Goal: Task Accomplishment & Management: Manage account settings

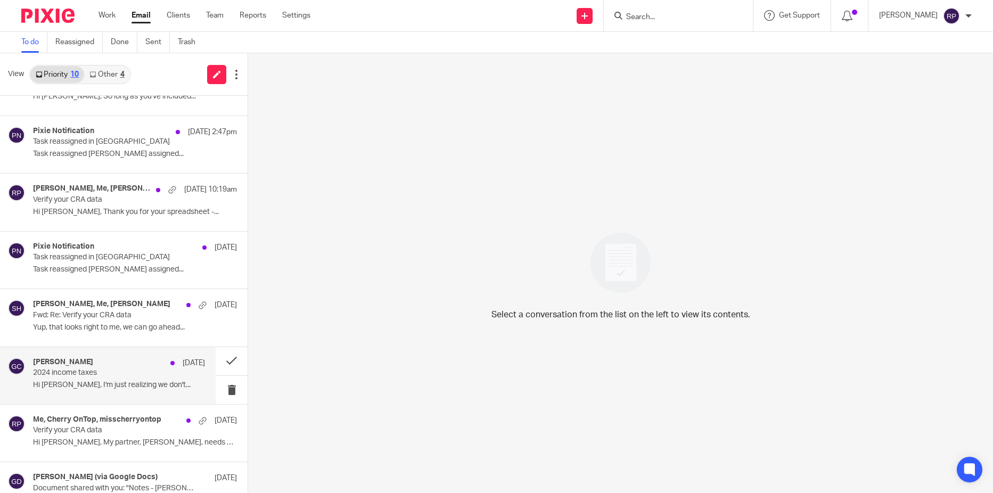
scroll to position [180, 0]
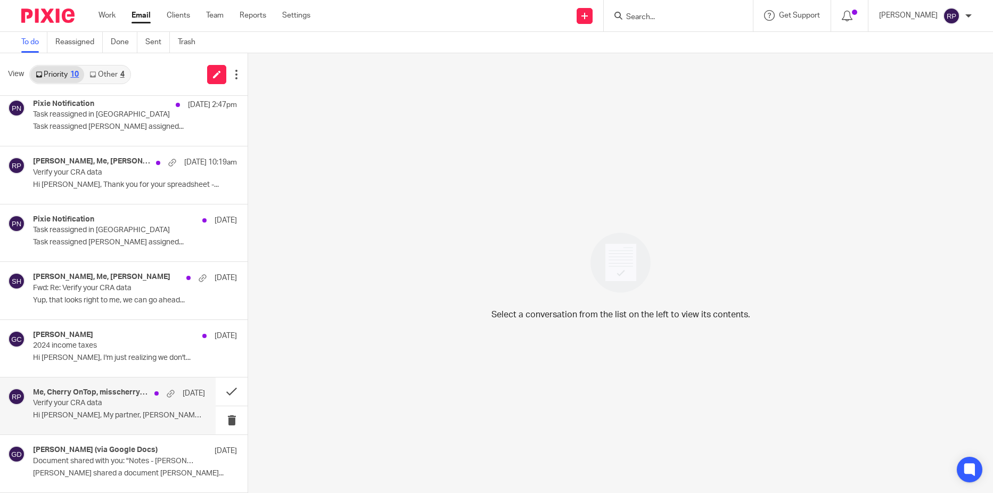
click at [79, 413] on p "Hi [PERSON_NAME], My partner, [PERSON_NAME], needs my..." at bounding box center [119, 415] width 172 height 9
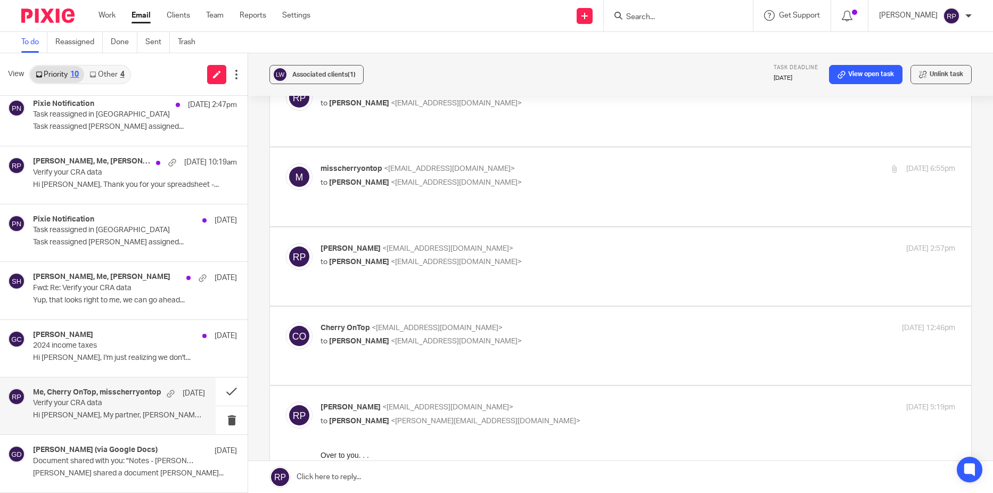
scroll to position [373, 0]
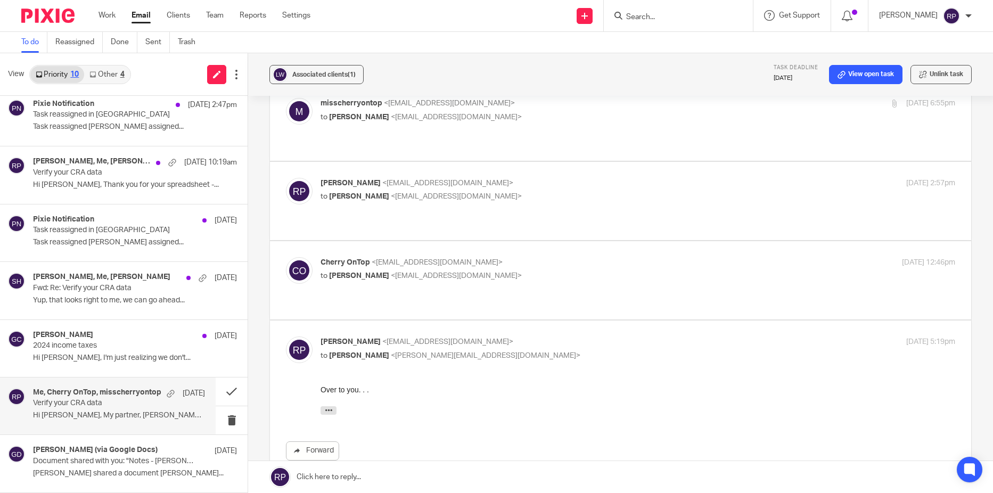
click at [522, 257] on p "Cherry OnTop <misscherryontop@gmail.com>" at bounding box center [531, 262] width 423 height 11
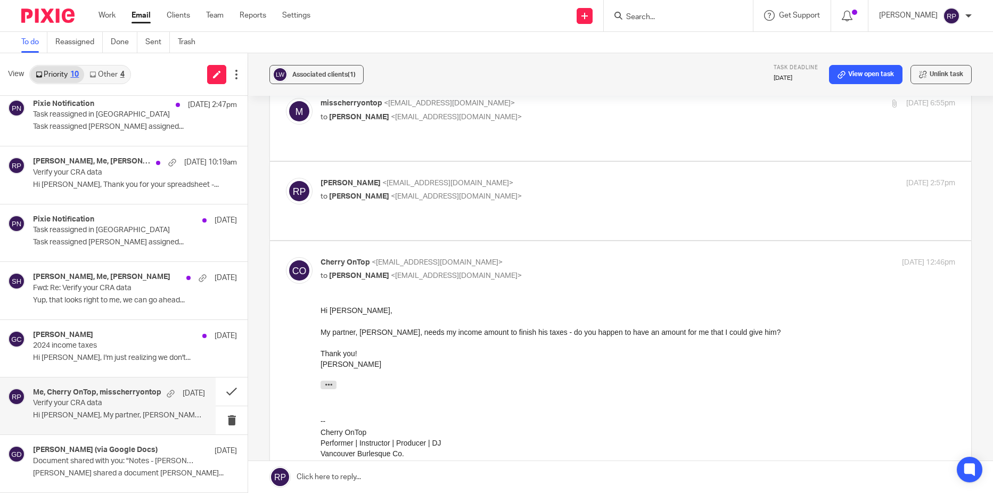
scroll to position [0, 0]
click at [522, 257] on p "Cherry OnTop <misscherryontop@gmail.com>" at bounding box center [531, 262] width 423 height 11
checkbox input "false"
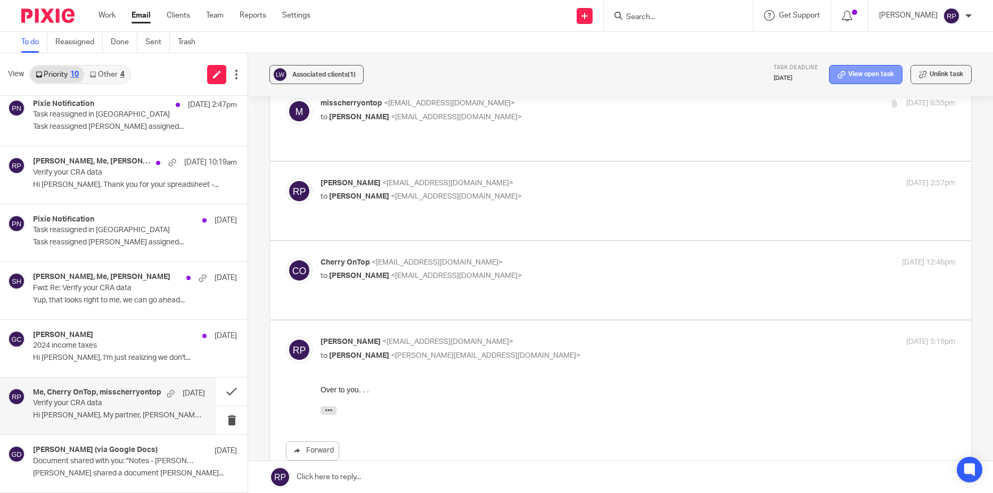
click at [838, 77] on link "View open task" at bounding box center [865, 74] width 73 height 19
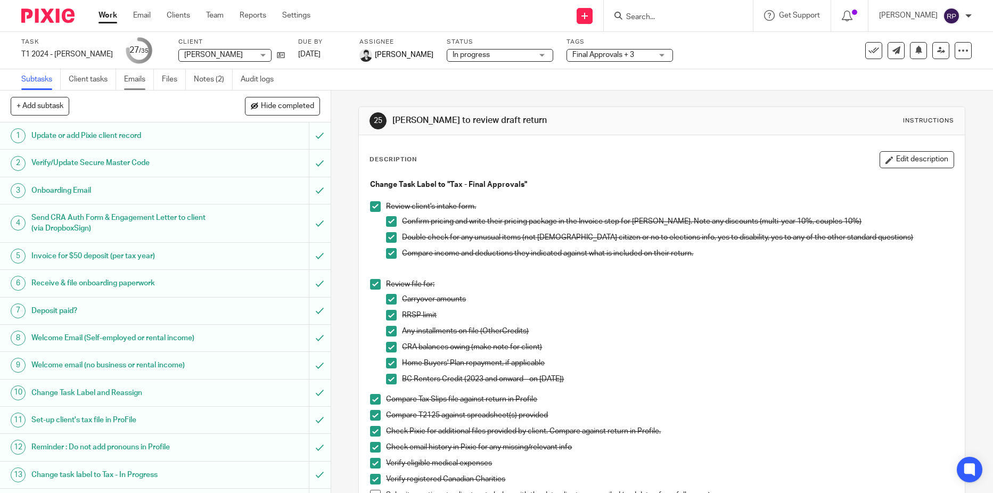
click at [134, 77] on link "Emails" at bounding box center [139, 79] width 30 height 21
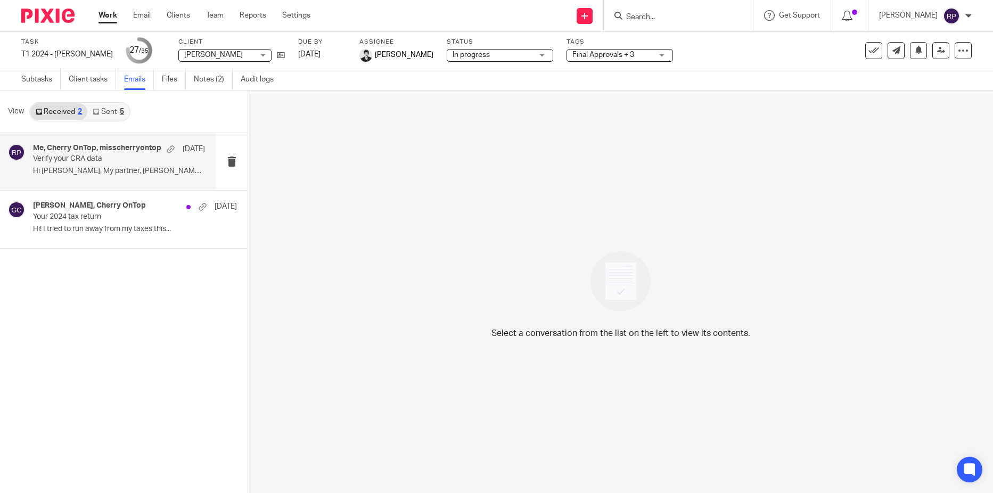
click at [128, 174] on p "Hi [PERSON_NAME], My partner, [PERSON_NAME], needs my..." at bounding box center [119, 171] width 172 height 9
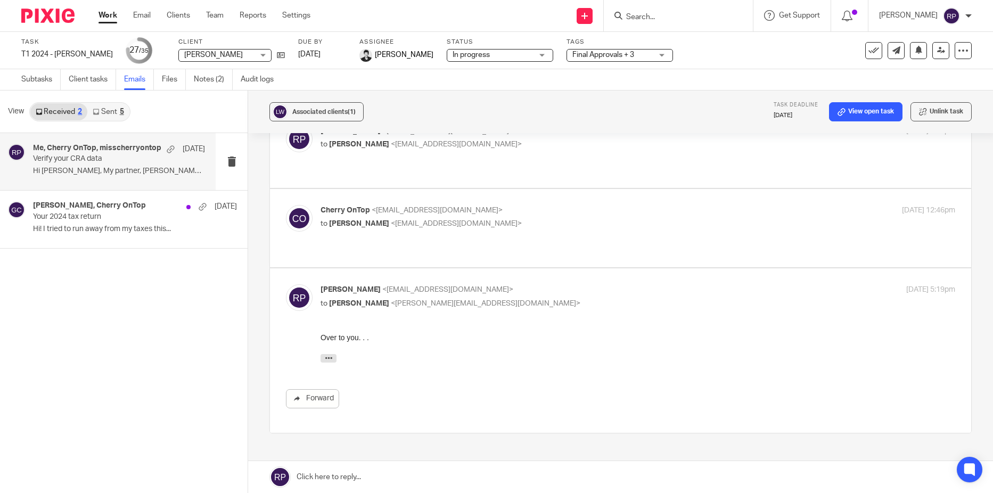
scroll to position [475, 0]
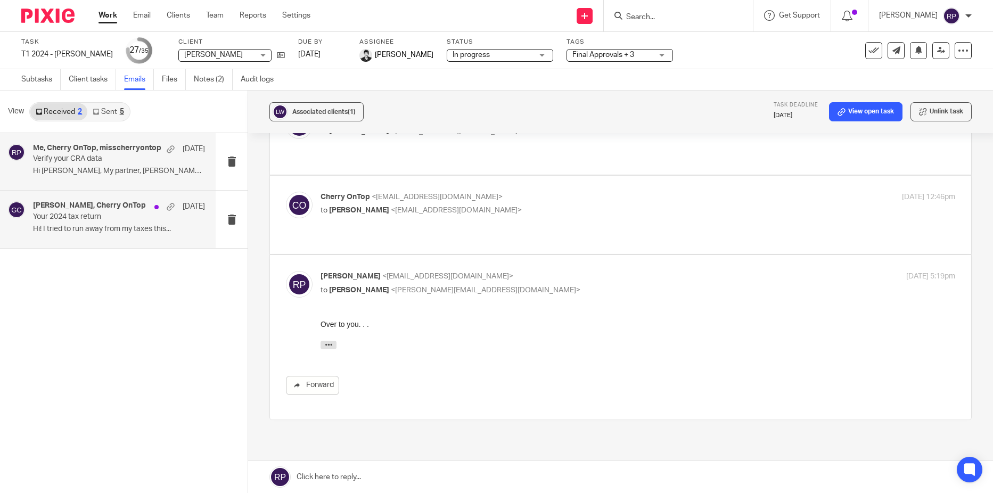
click at [105, 220] on p "Your 2024 tax return" at bounding box center [102, 216] width 138 height 9
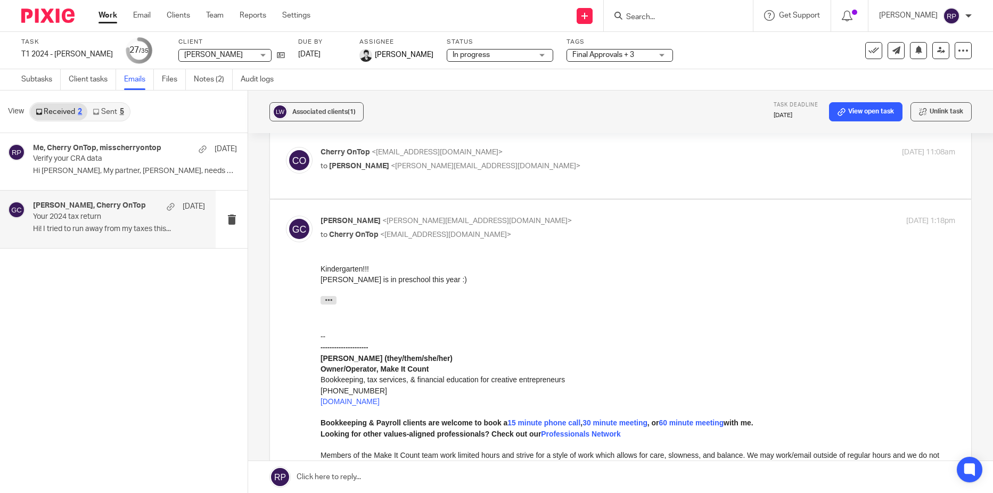
scroll to position [241, 0]
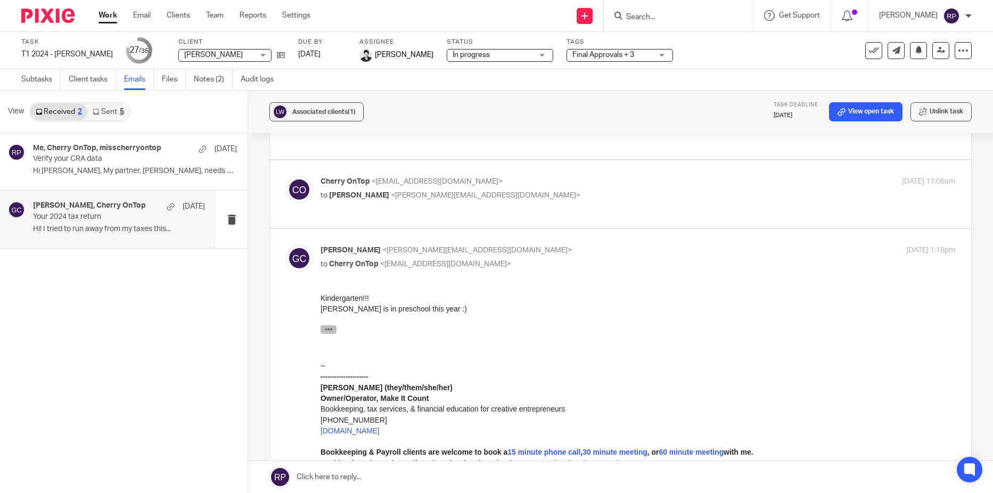
click at [327, 329] on icon "button" at bounding box center [329, 329] width 8 height 8
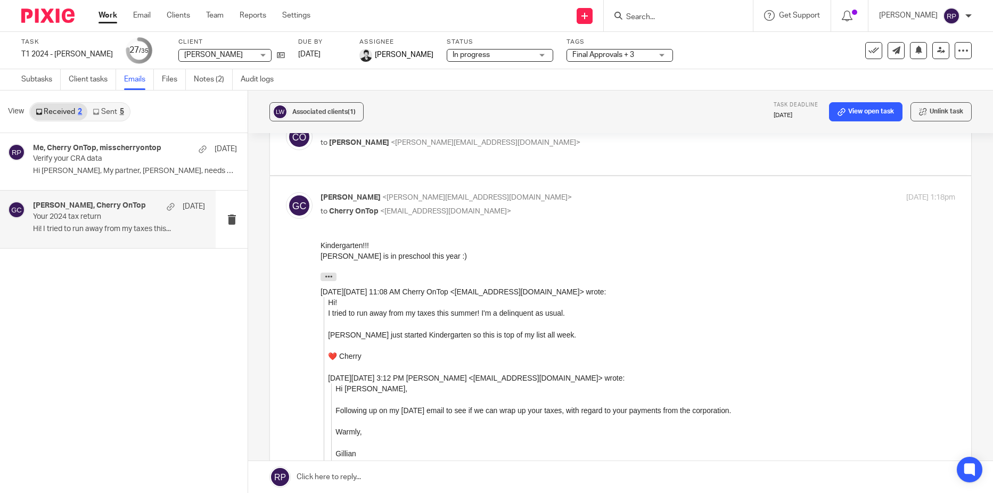
scroll to position [188, 0]
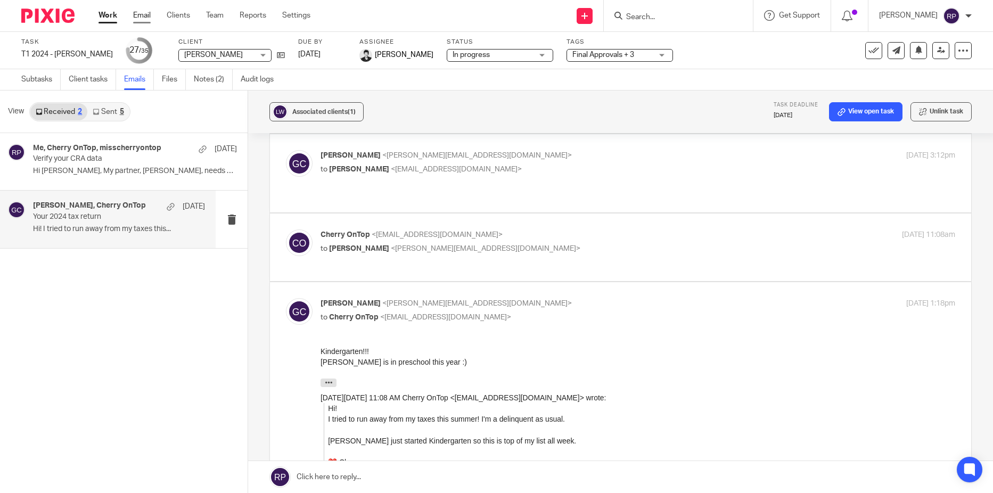
click at [141, 16] on link "Email" at bounding box center [142, 15] width 18 height 11
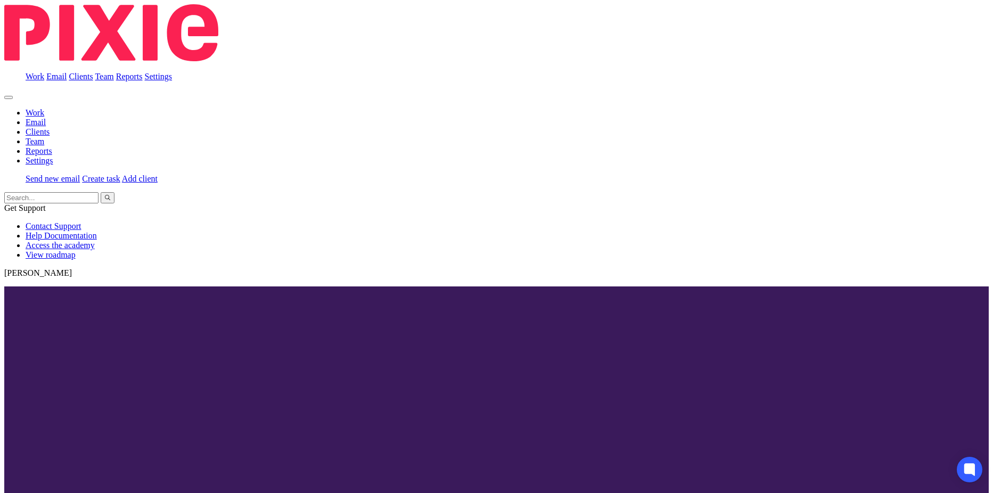
scroll to position [180, 0]
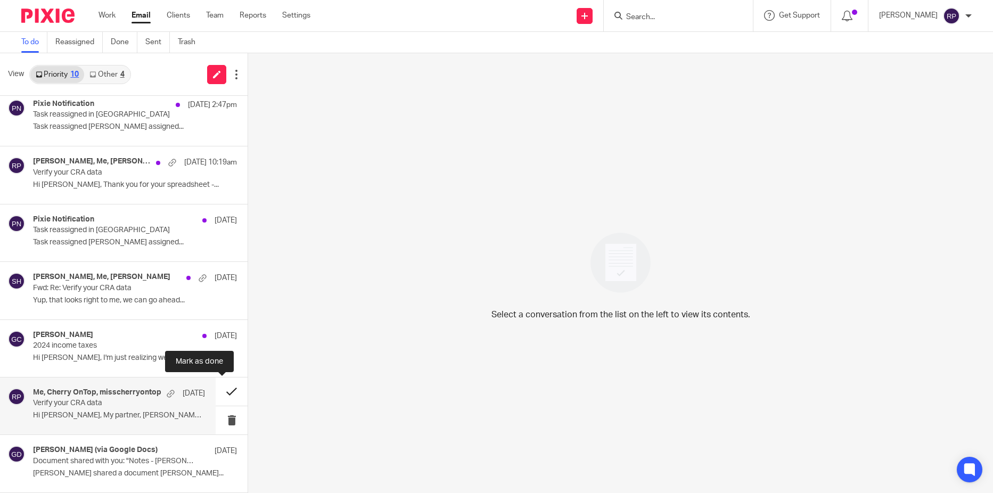
click at [223, 390] on button at bounding box center [232, 391] width 32 height 28
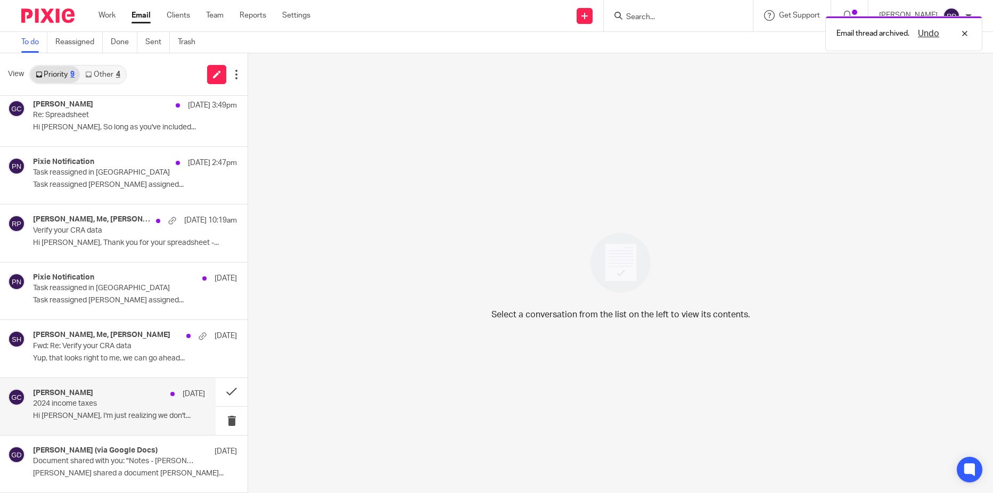
click at [93, 406] on p "2024 income taxes" at bounding box center [102, 403] width 138 height 9
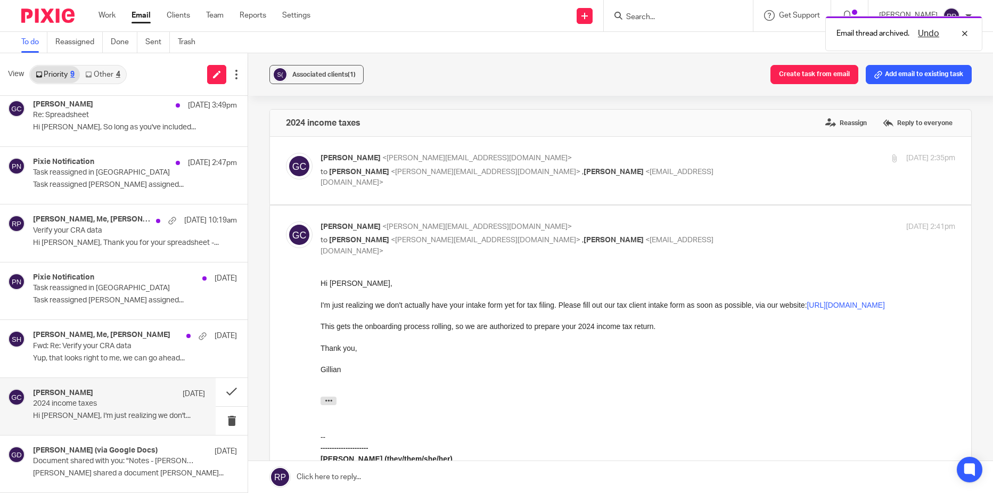
scroll to position [0, 0]
click at [744, 155] on div "Sep 11, 2025 2:35pm" at bounding box center [849, 158] width 211 height 11
checkbox input "true"
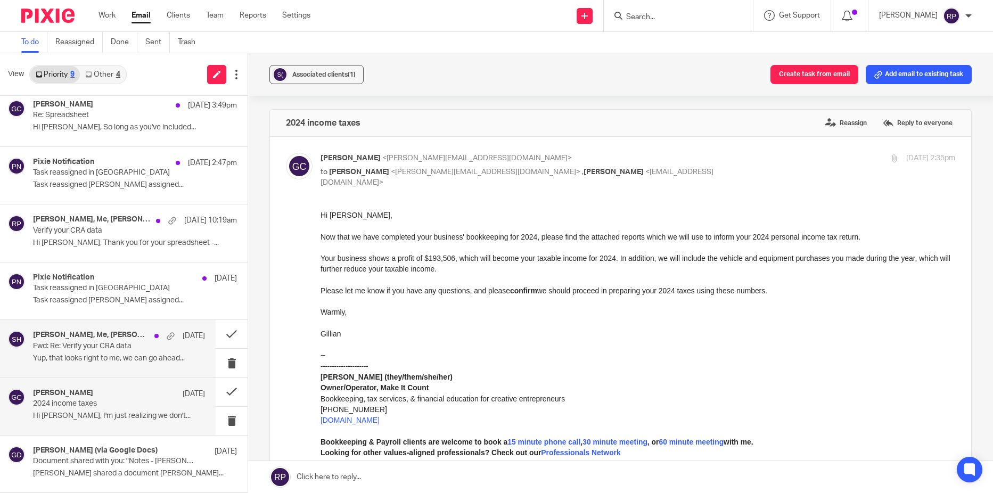
click at [95, 358] on p "Yup, that looks right to me, we can go ahead..." at bounding box center [119, 358] width 172 height 9
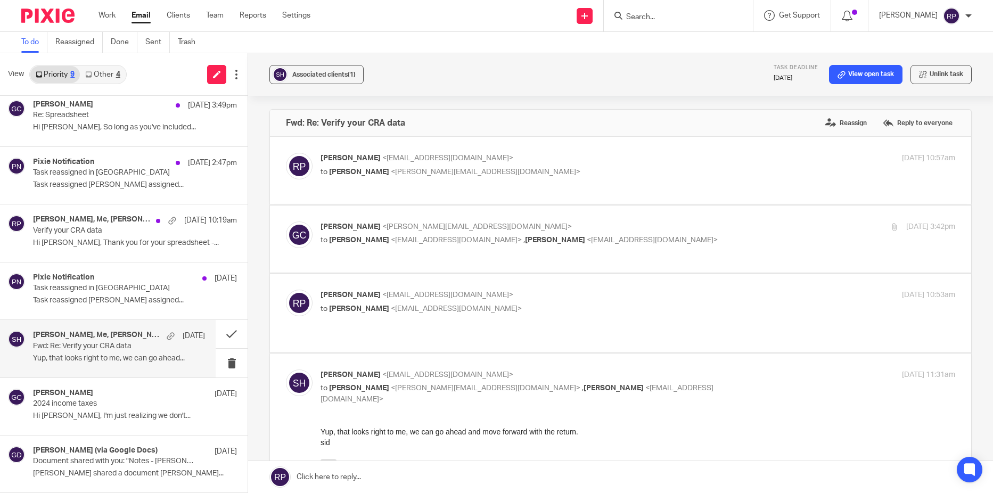
click at [584, 300] on p "Rebecca Page <tax@letsmakeitcount.ca>" at bounding box center [531, 295] width 423 height 11
checkbox input "true"
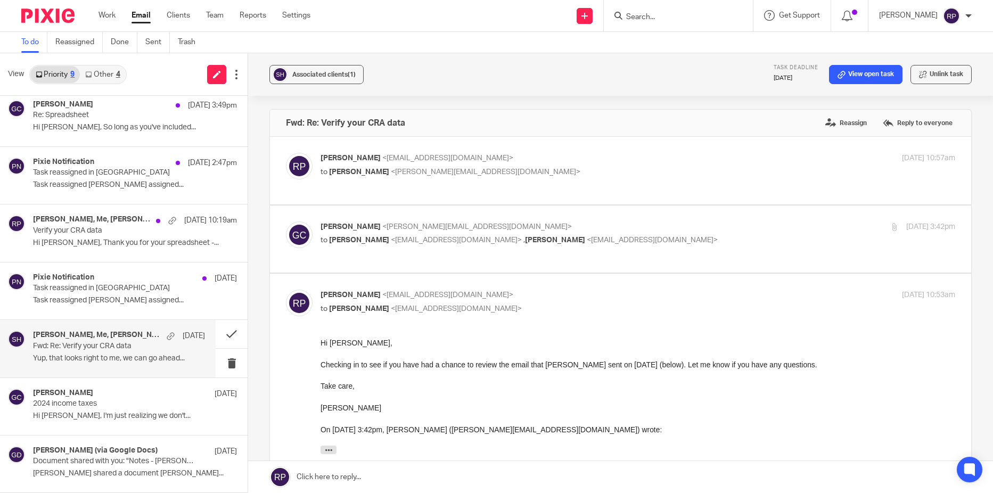
click at [655, 221] on p "Gillian Cofsky <gillian@letsmakeitcount.ca>" at bounding box center [531, 226] width 423 height 11
checkbox input "true"
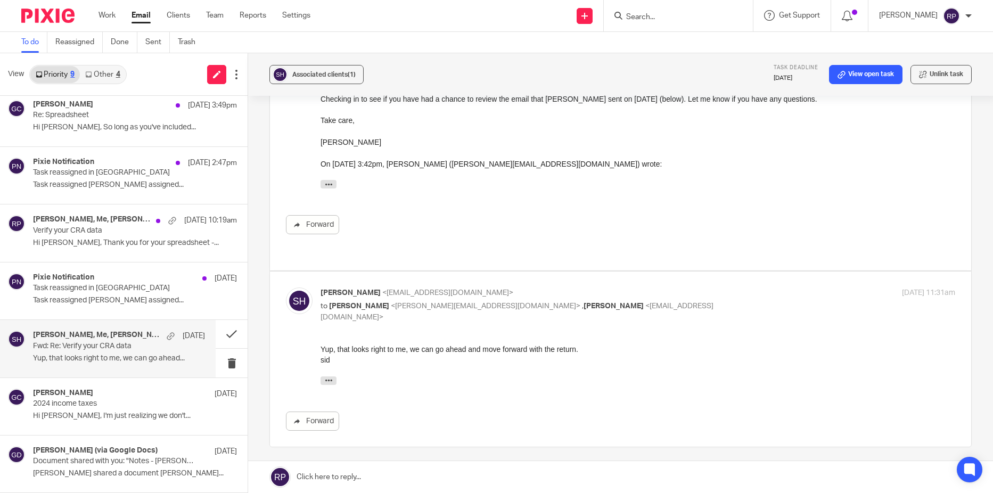
scroll to position [798, 0]
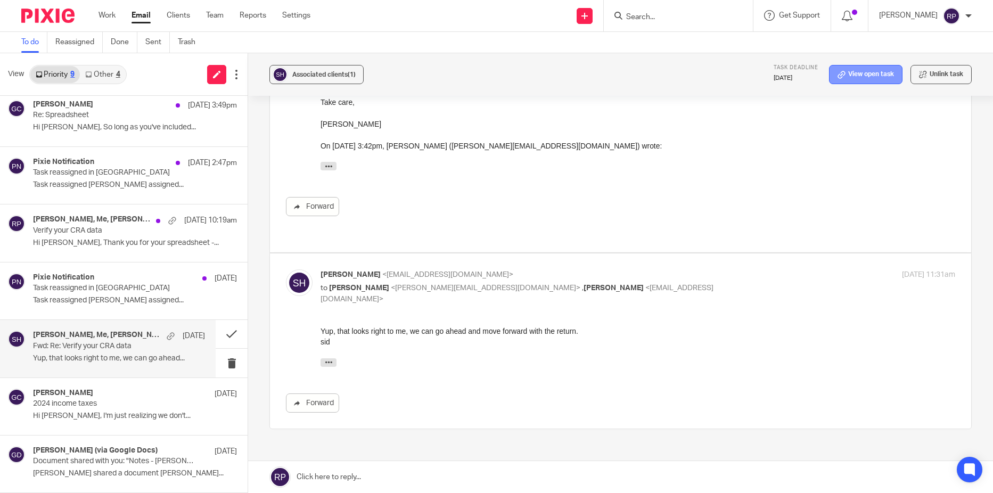
click at [846, 78] on link "View open task" at bounding box center [865, 74] width 73 height 19
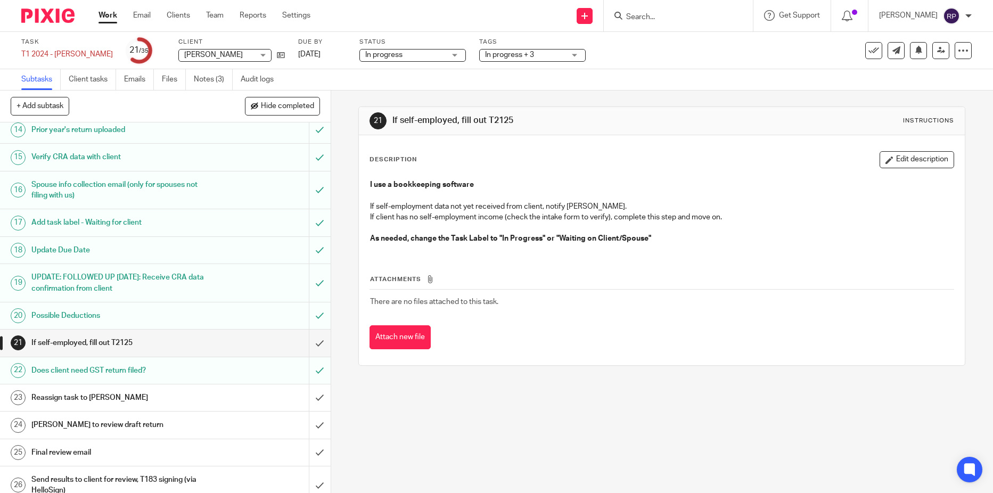
scroll to position [426, 0]
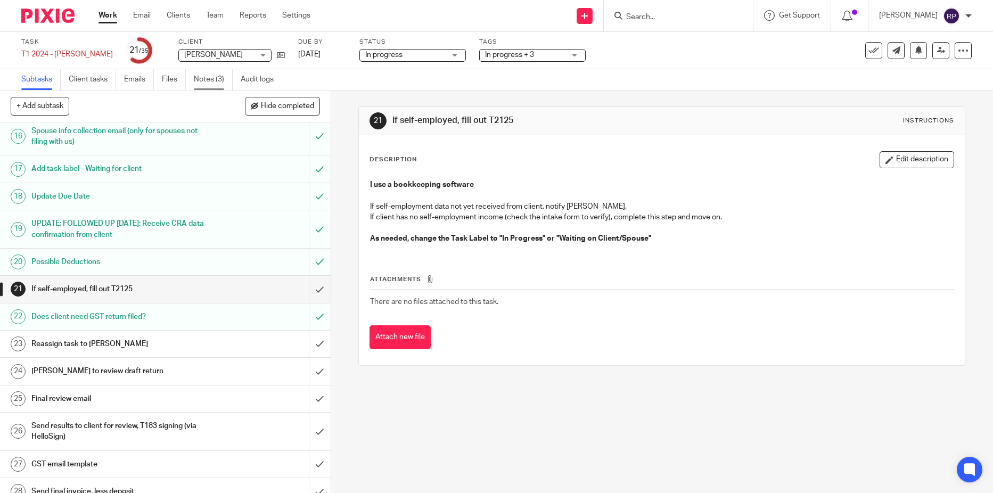
click at [200, 81] on link "Notes (3)" at bounding box center [213, 79] width 39 height 21
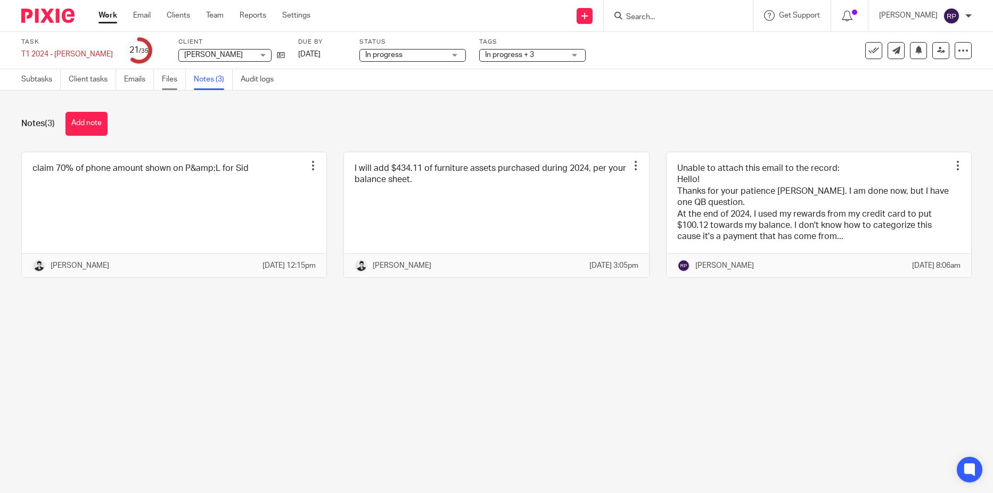
click at [169, 81] on link "Files" at bounding box center [174, 79] width 24 height 21
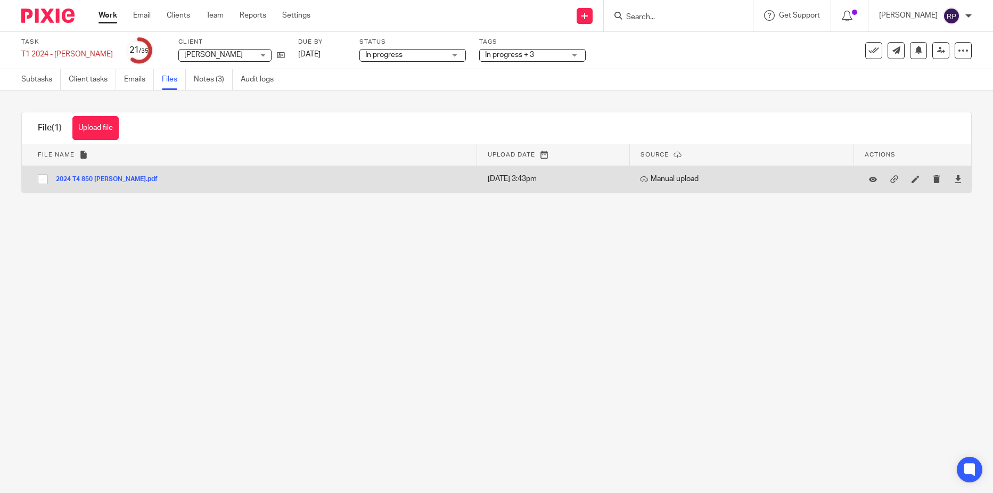
click at [91, 181] on button "2024 T4 850 Hawkins Cassie.pdf" at bounding box center [111, 179] width 110 height 7
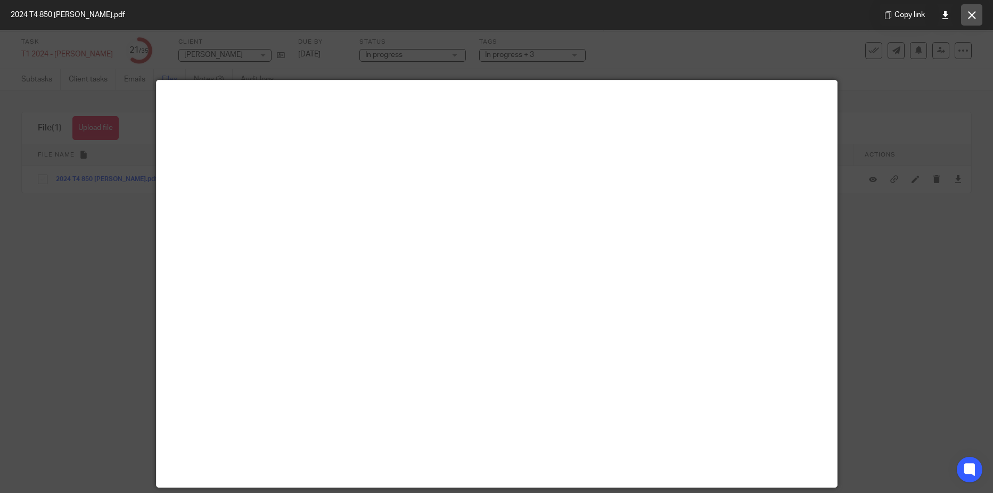
click at [968, 14] on icon at bounding box center [972, 15] width 8 height 8
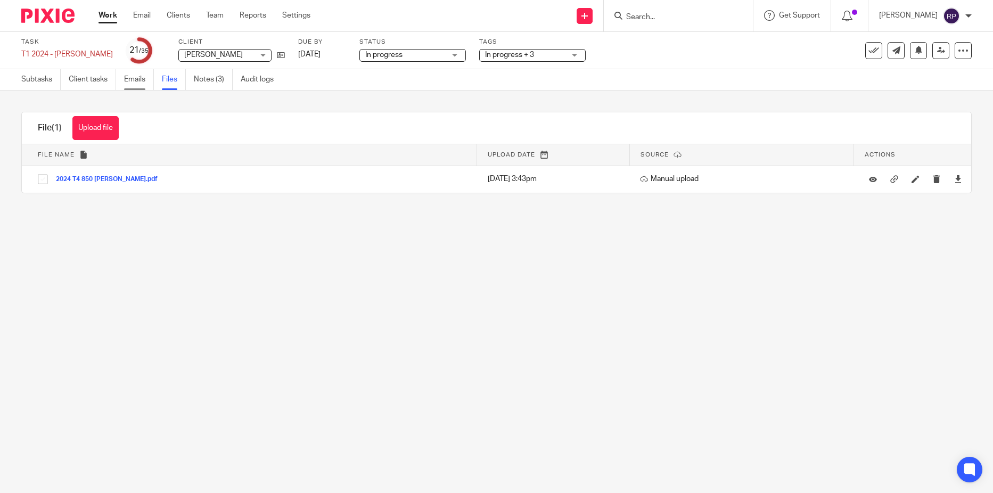
click at [139, 80] on link "Emails" at bounding box center [139, 79] width 30 height 21
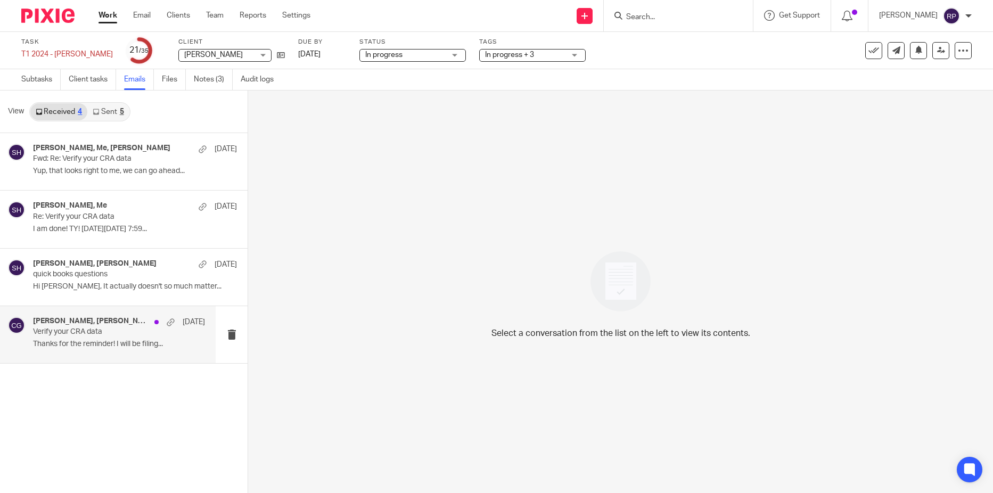
click at [69, 341] on p "Thanks for the reminder! I will be filing..." at bounding box center [119, 344] width 172 height 9
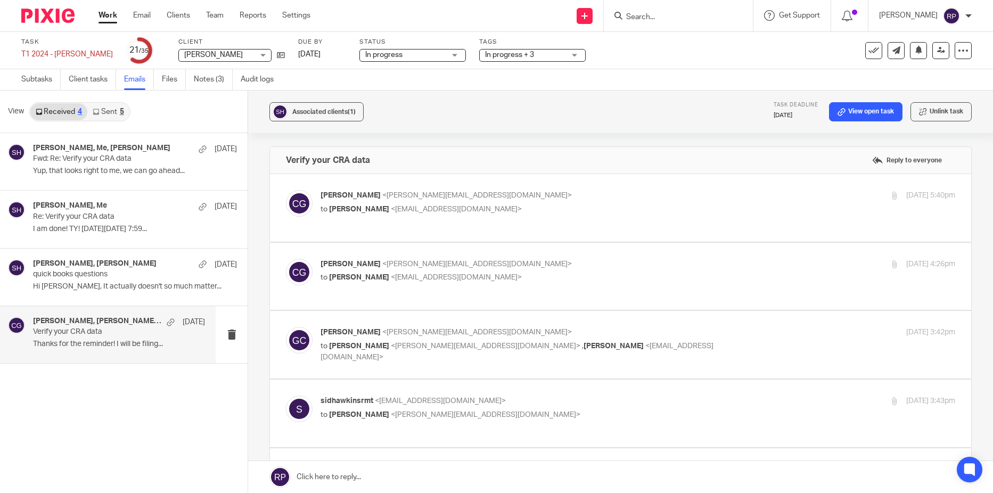
click at [679, 327] on p "[PERSON_NAME] <[EMAIL_ADDRESS][DOMAIN_NAME]>" at bounding box center [531, 332] width 423 height 11
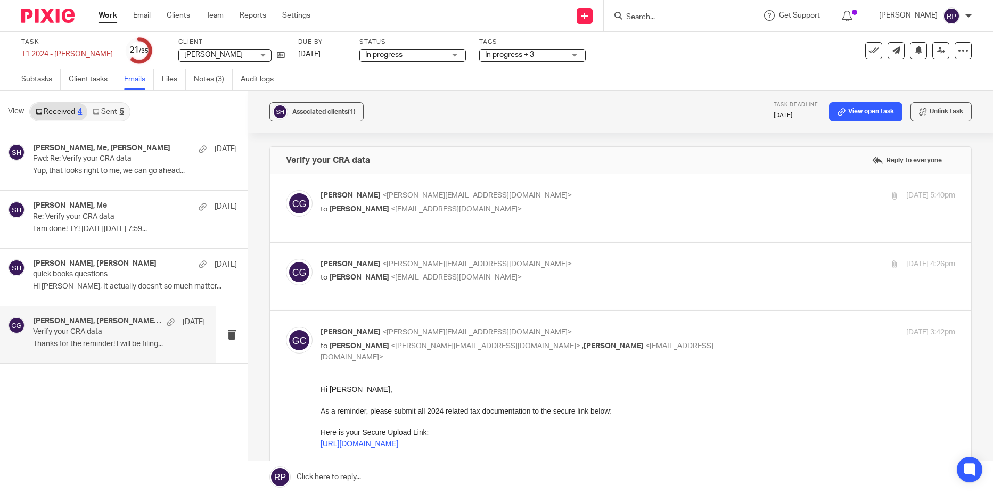
click at [679, 327] on p "[PERSON_NAME] <[EMAIL_ADDRESS][DOMAIN_NAME]>" at bounding box center [531, 332] width 423 height 11
checkbox input "false"
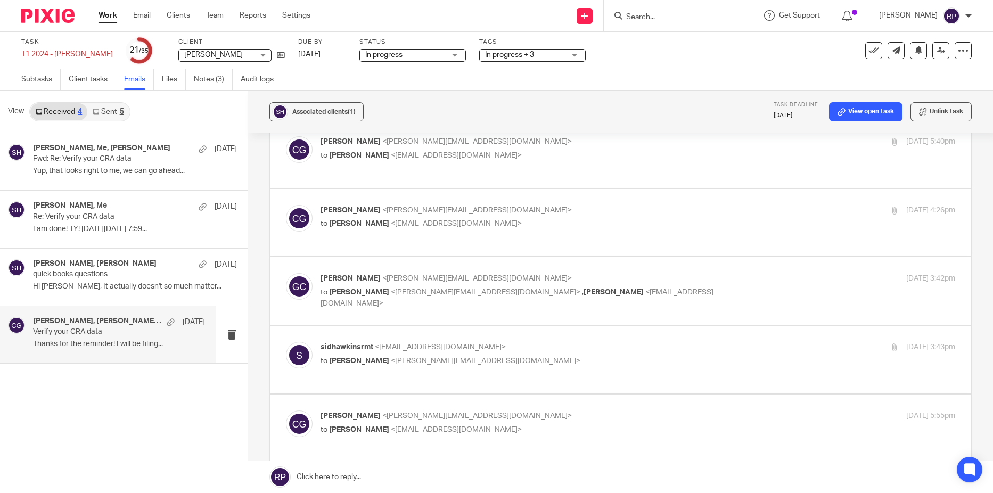
scroll to position [106, 0]
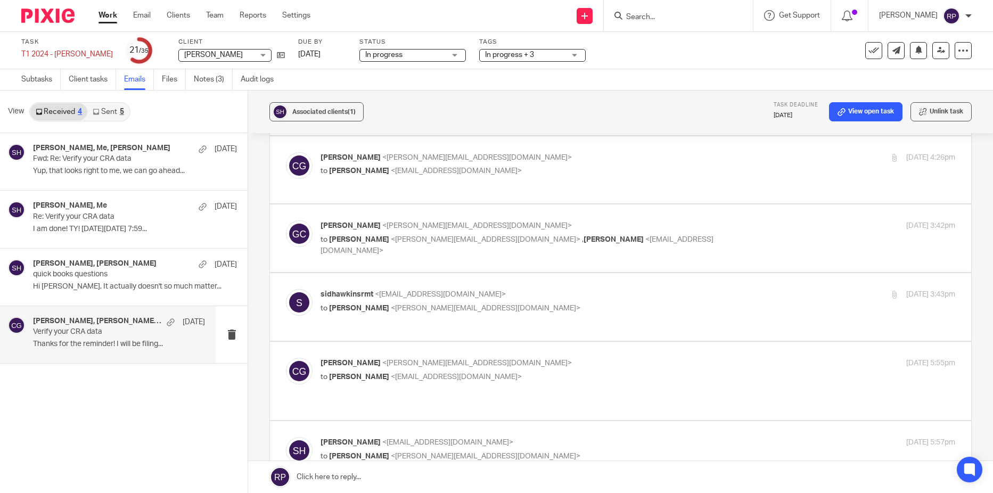
click at [637, 289] on p "sidhawkinsrmt <[EMAIL_ADDRESS][DOMAIN_NAME]>" at bounding box center [531, 294] width 423 height 11
checkbox input "true"
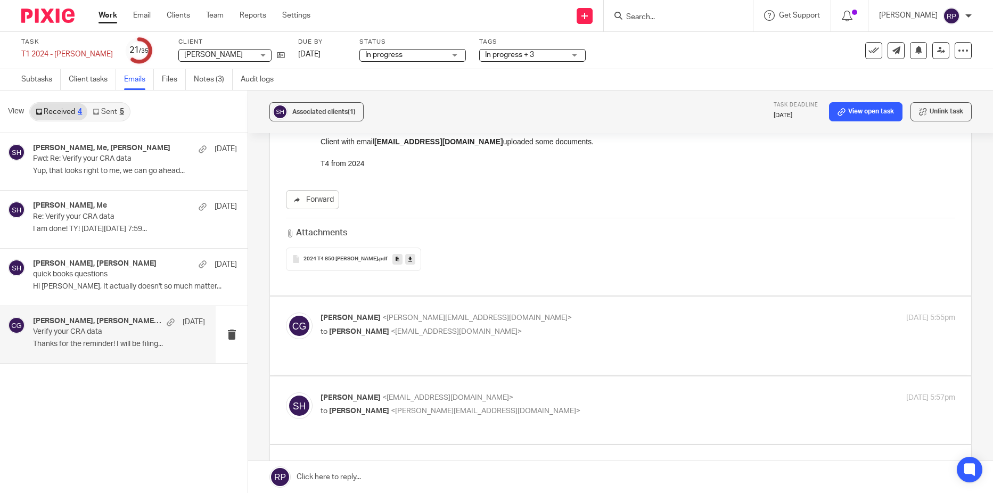
scroll to position [319, 0]
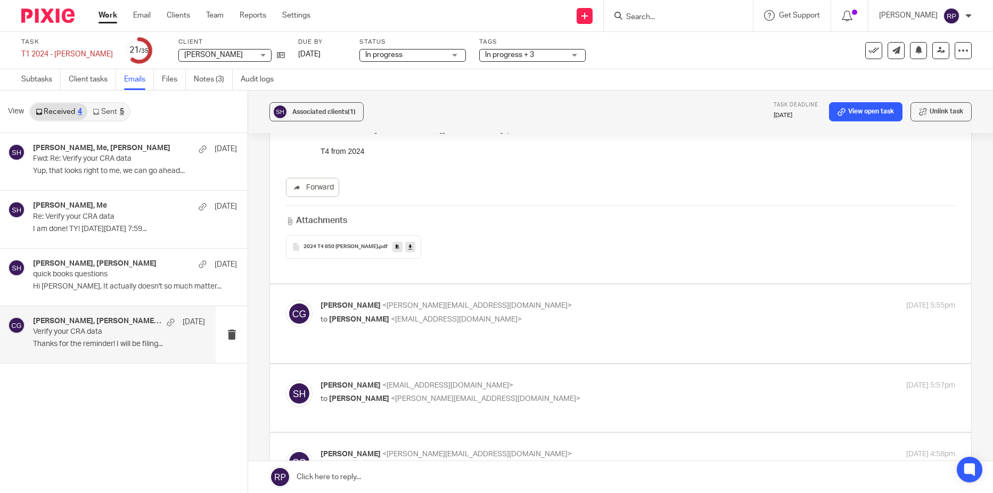
click at [632, 300] on p "[PERSON_NAME] <[PERSON_NAME][EMAIL_ADDRESS][DOMAIN_NAME]>" at bounding box center [531, 305] width 423 height 11
checkbox input "true"
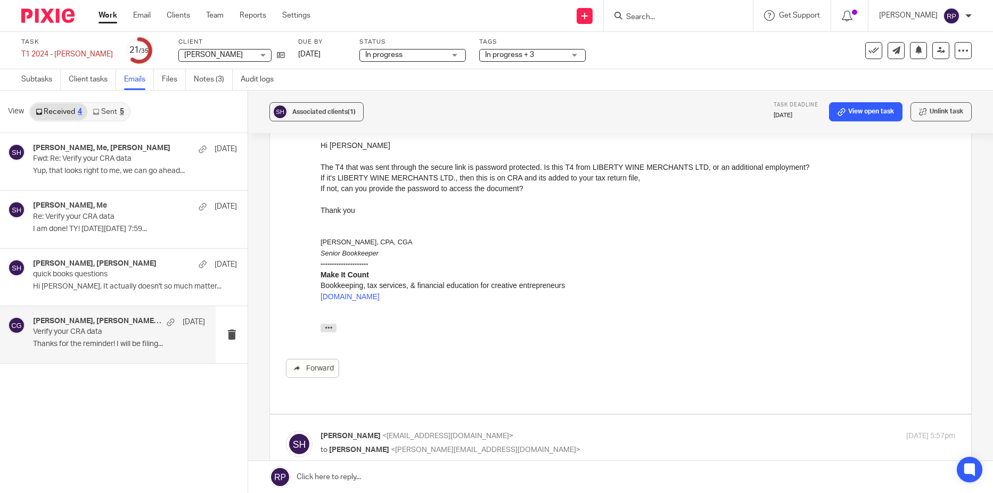
scroll to position [532, 0]
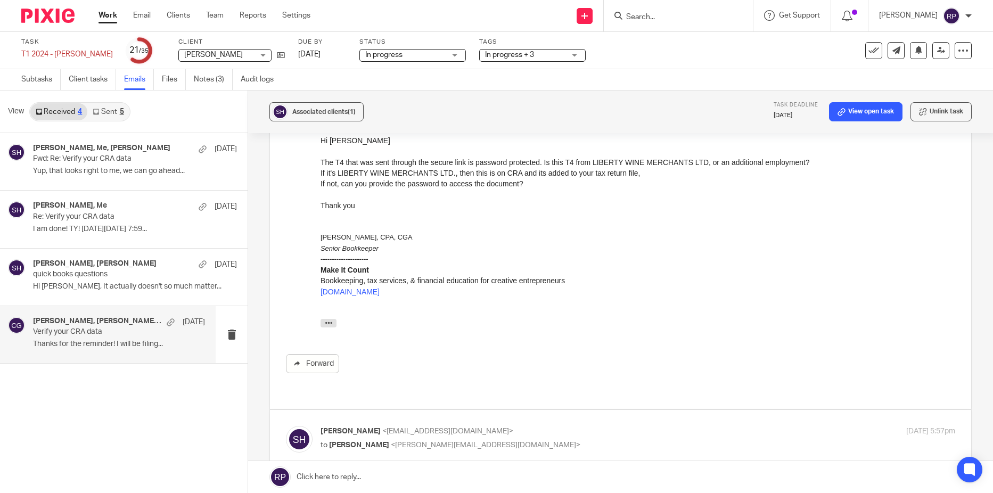
click at [609, 426] on p "[PERSON_NAME] <[EMAIL_ADDRESS][DOMAIN_NAME]>" at bounding box center [531, 431] width 423 height 11
checkbox input "true"
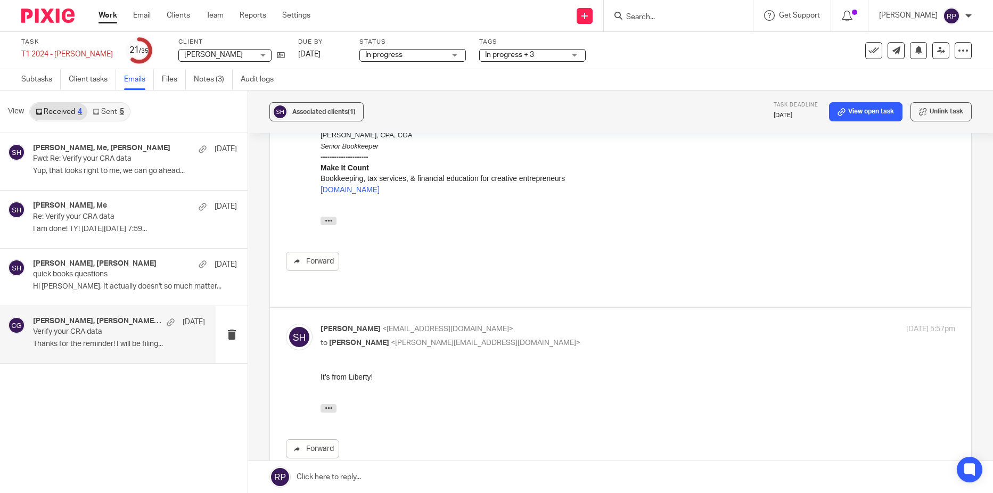
scroll to position [639, 0]
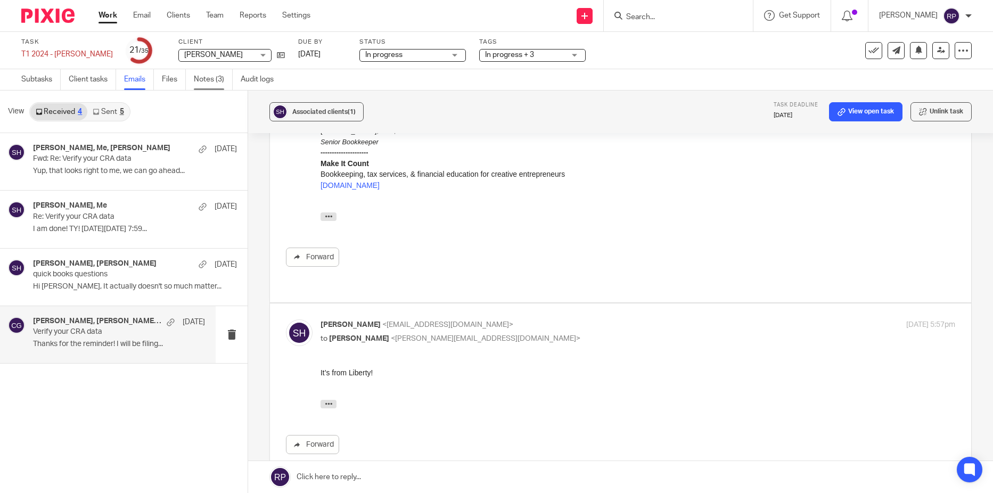
click at [199, 79] on link "Notes (3)" at bounding box center [213, 79] width 39 height 21
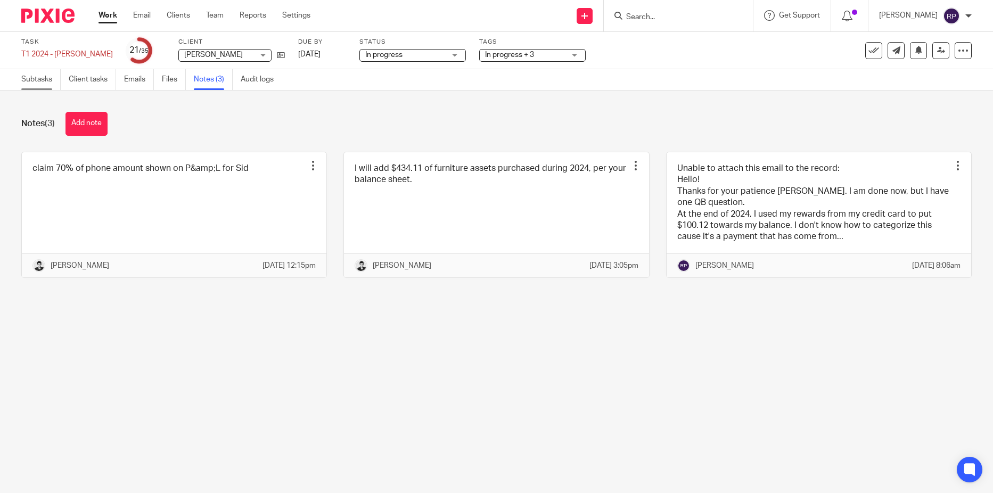
click at [48, 83] on link "Subtasks" at bounding box center [40, 79] width 39 height 21
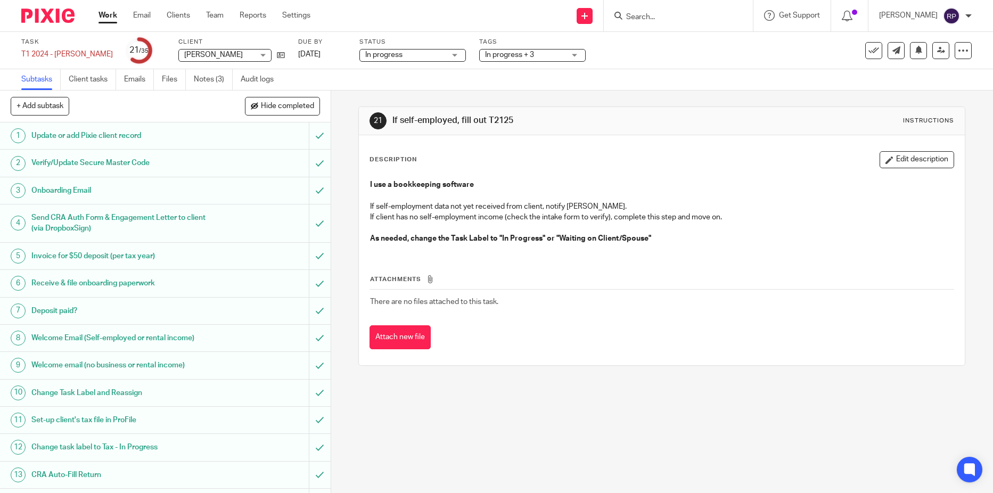
scroll to position [479, 0]
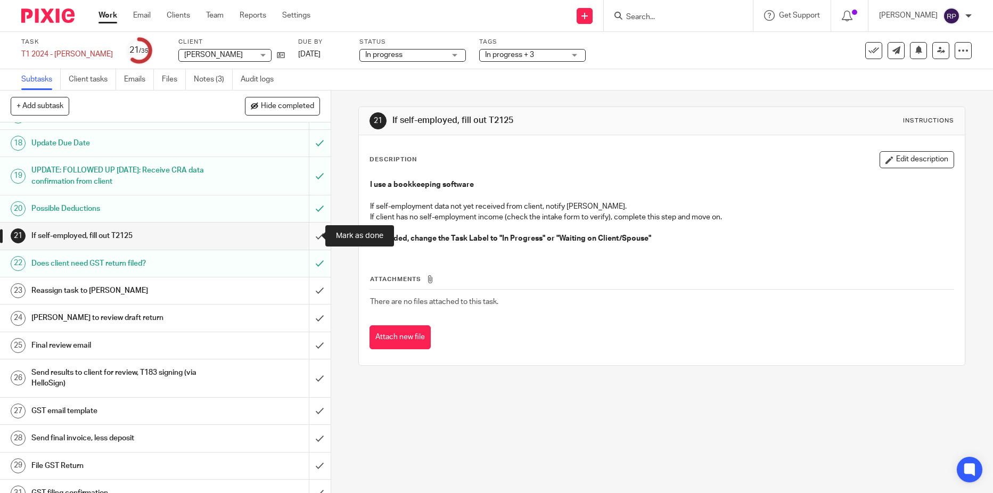
click at [314, 235] on input "submit" at bounding box center [165, 235] width 331 height 27
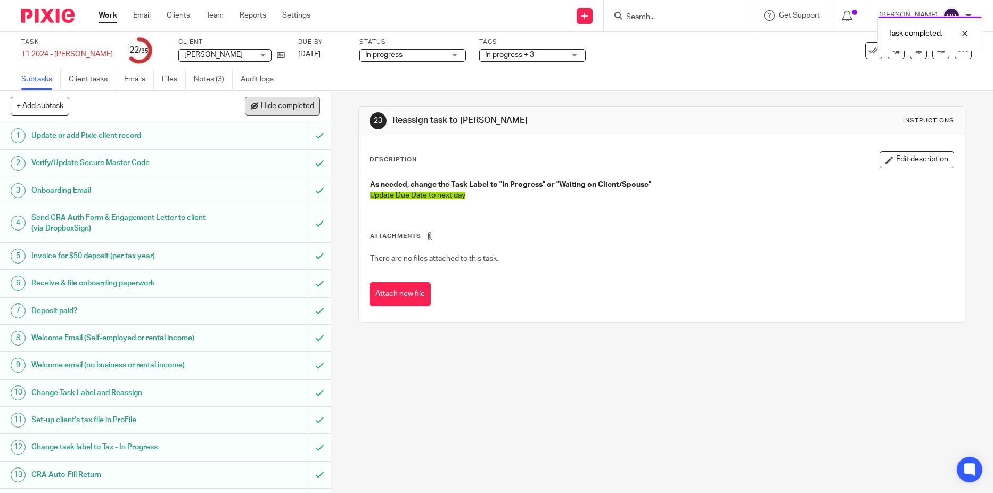
click at [284, 109] on span "Hide completed" at bounding box center [287, 106] width 53 height 9
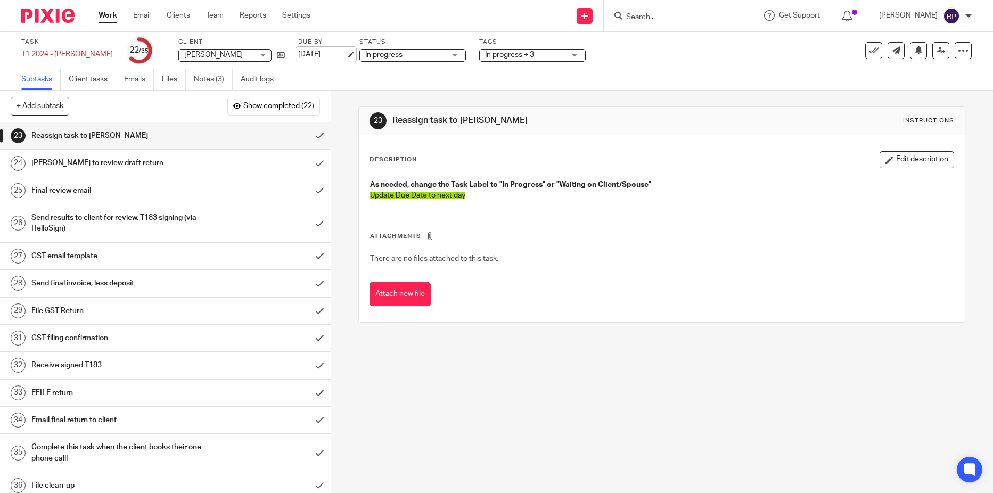
click at [298, 51] on link "Sep 12, 2025" at bounding box center [322, 54] width 48 height 11
click at [519, 55] on span "In progress + 3" at bounding box center [525, 54] width 80 height 11
click at [937, 48] on icon at bounding box center [941, 50] width 8 height 8
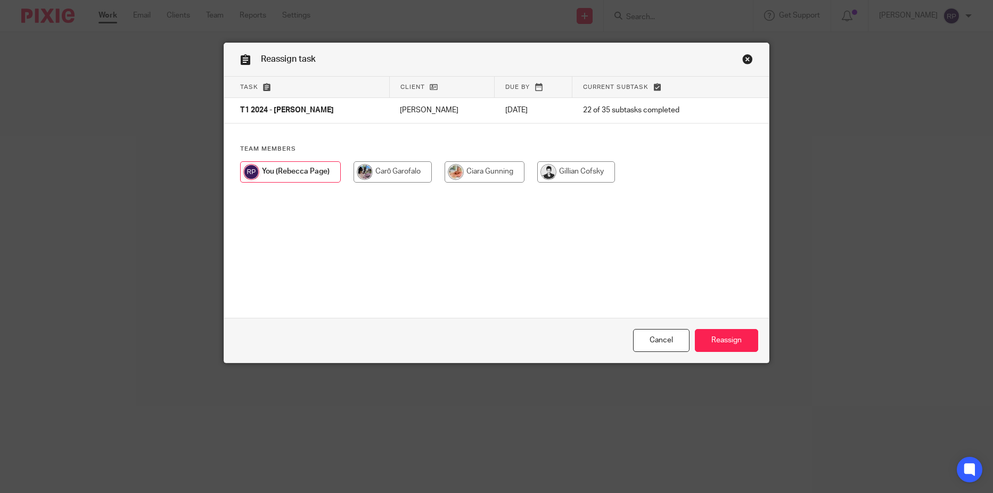
click at [572, 168] on input "radio" at bounding box center [576, 171] width 78 height 21
radio input "true"
click at [732, 346] on input "Reassign" at bounding box center [726, 340] width 63 height 23
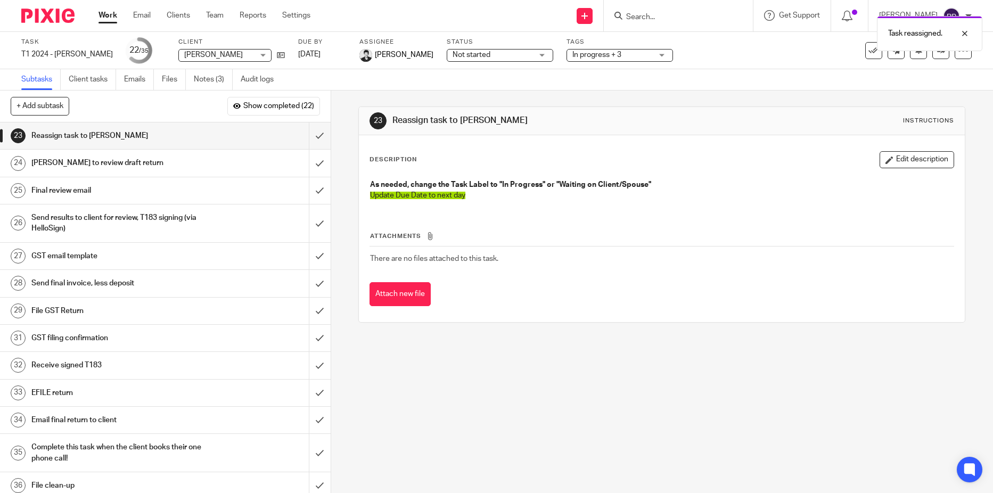
scroll to position [6, 0]
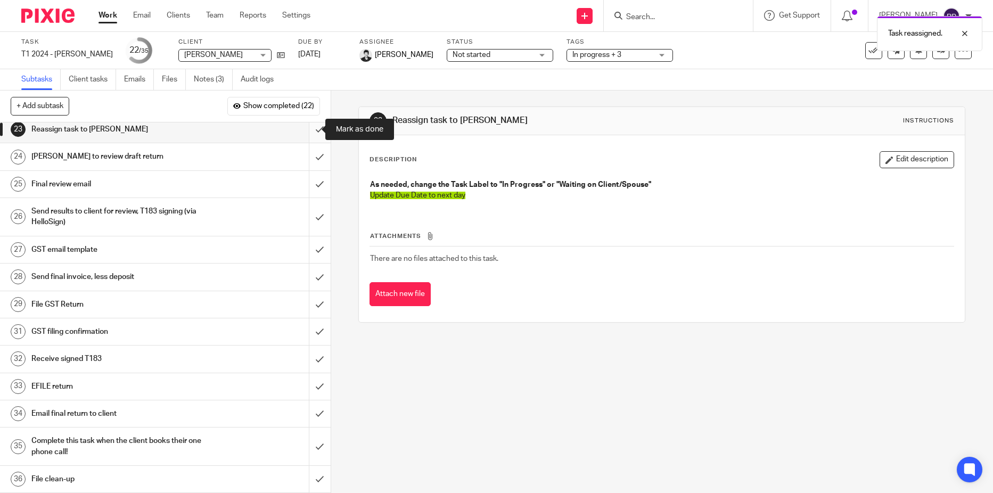
click at [309, 130] on input "submit" at bounding box center [165, 129] width 331 height 27
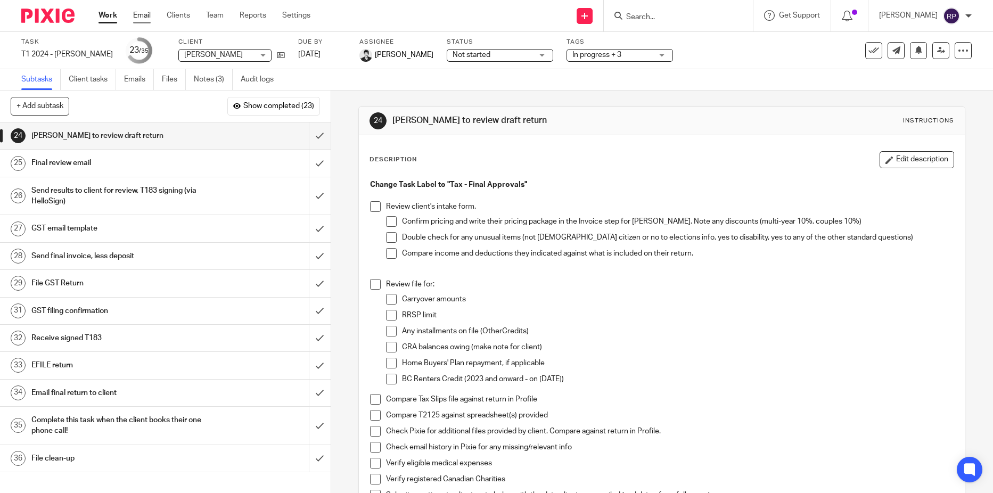
click at [150, 14] on link "Email" at bounding box center [142, 15] width 18 height 11
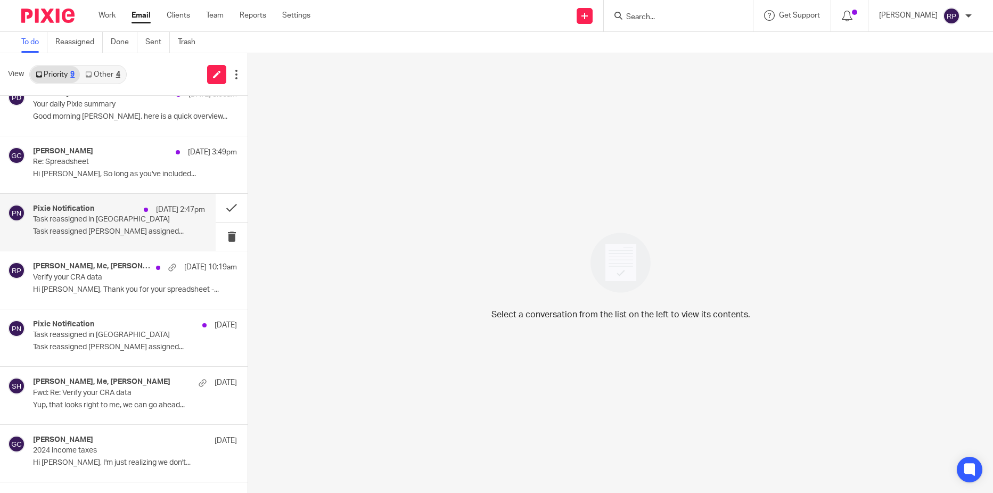
scroll to position [122, 0]
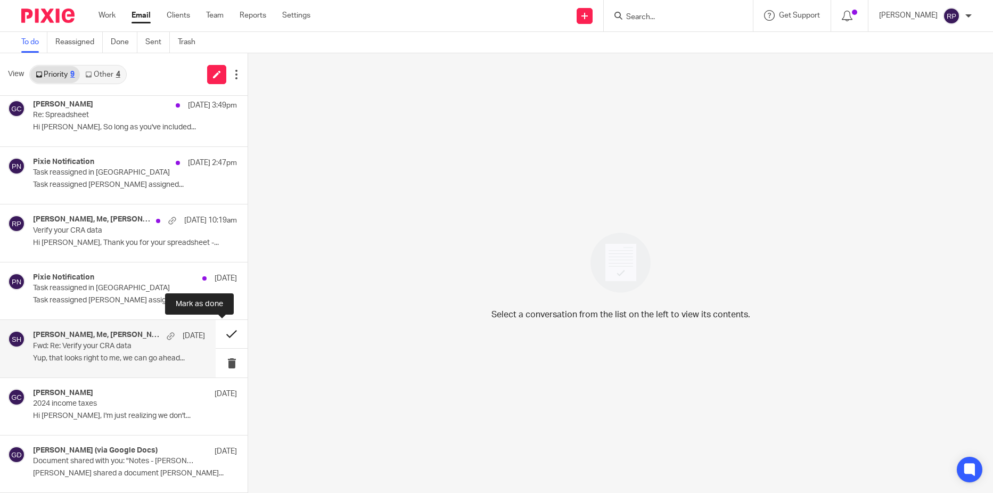
click at [225, 333] on button at bounding box center [232, 334] width 32 height 28
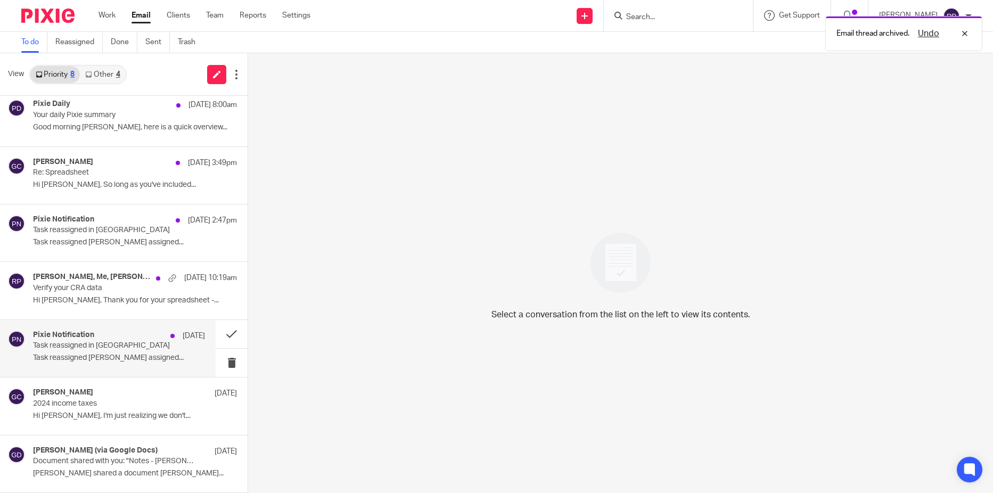
click at [98, 349] on p "Task reassigned in [GEOGRAPHIC_DATA]" at bounding box center [102, 345] width 138 height 9
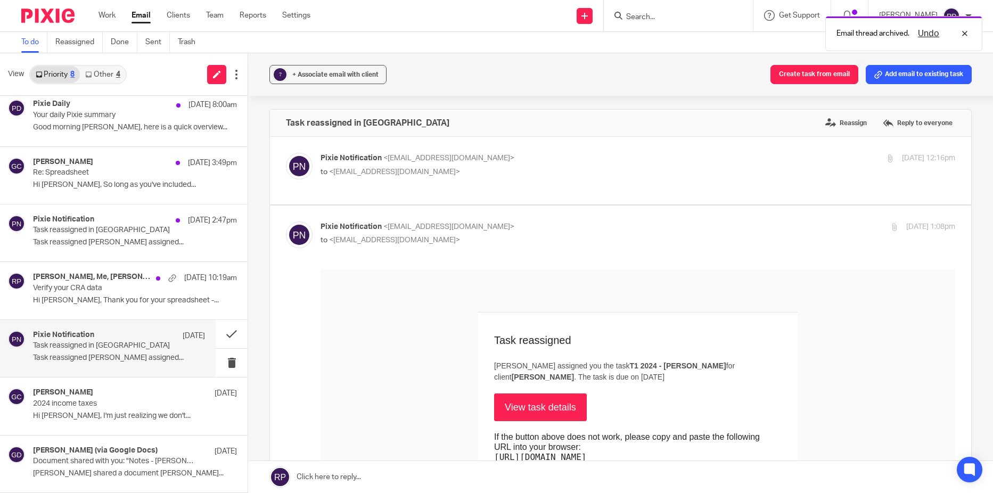
scroll to position [0, 0]
click at [558, 155] on p "Pixie Notification <no-reply@notifications.usepixie.com>" at bounding box center [531, 158] width 423 height 11
checkbox input "true"
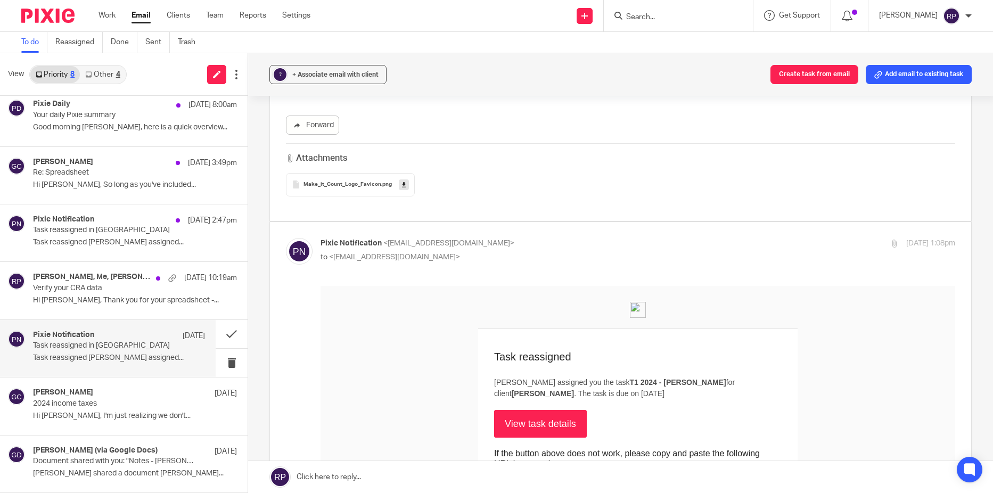
scroll to position [479, 0]
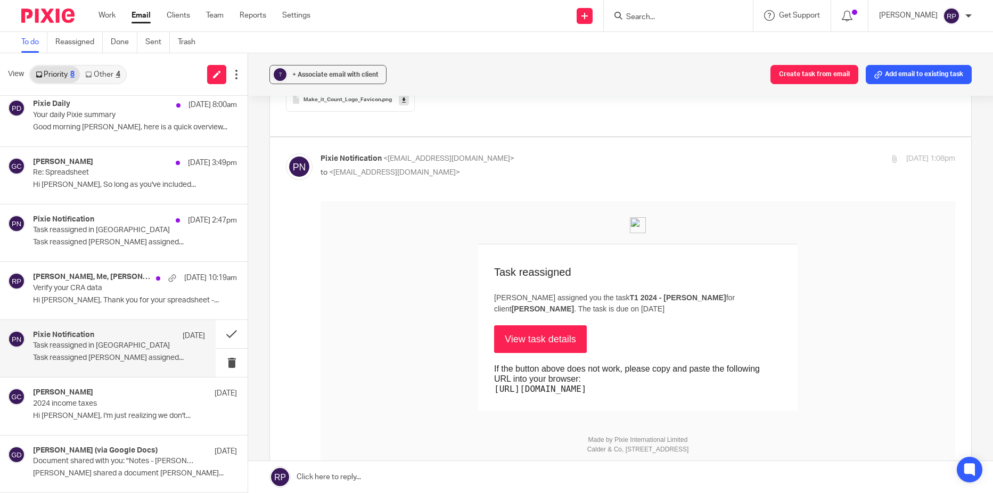
click at [540, 340] on link "View task details" at bounding box center [540, 339] width 93 height 28
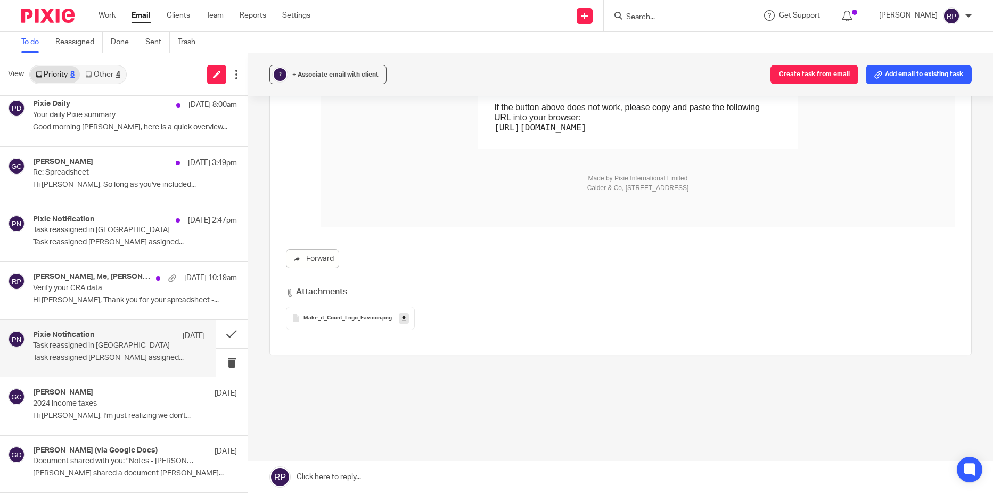
scroll to position [741, 0]
click at [222, 336] on button at bounding box center [232, 334] width 32 height 28
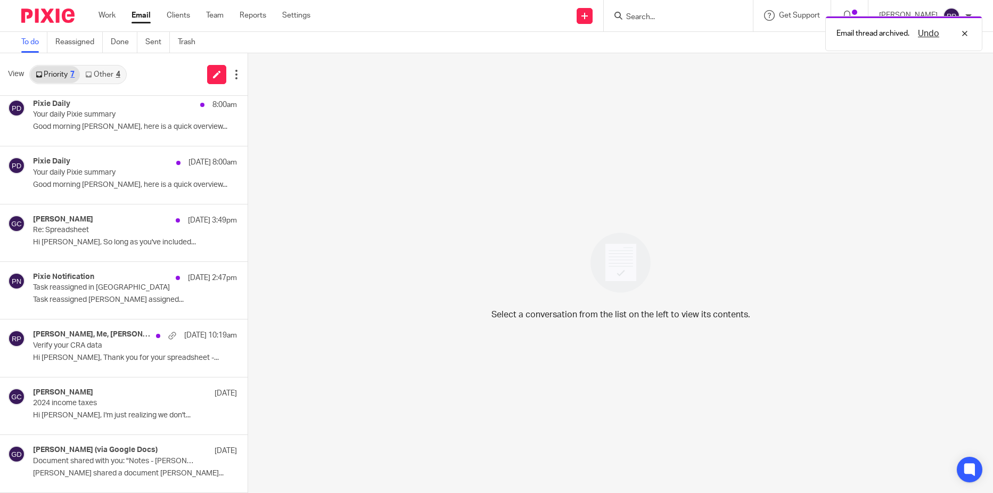
scroll to position [7, 0]
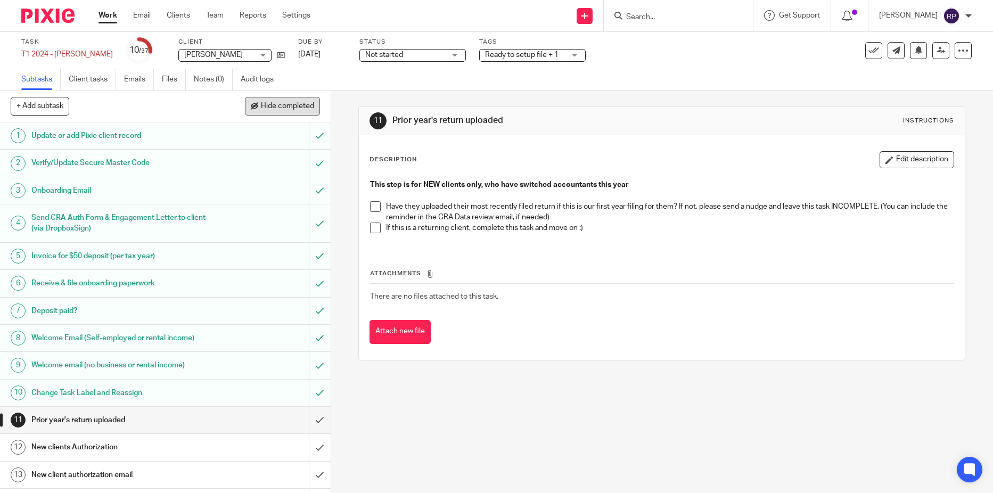
click at [287, 112] on button "Hide completed" at bounding box center [282, 106] width 75 height 18
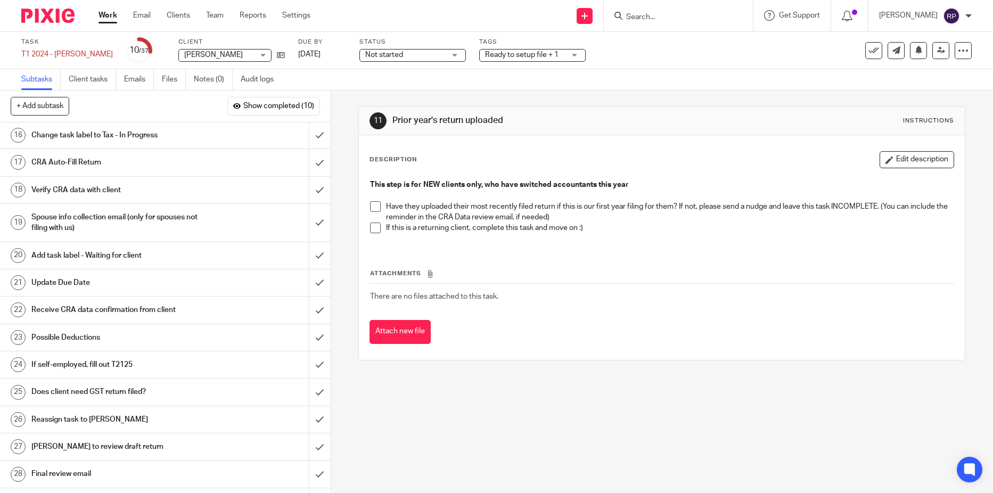
scroll to position [160, 0]
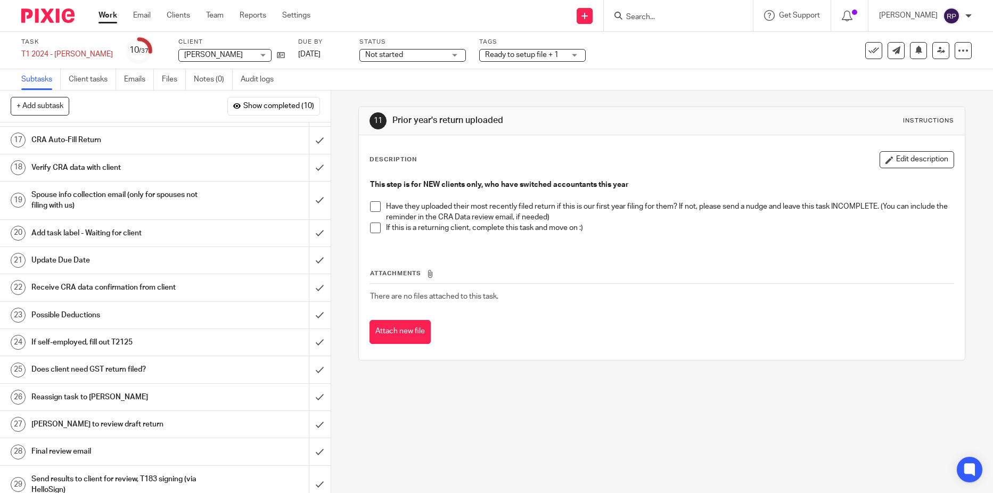
click at [206, 341] on div "If self-employed, fill out T2125" at bounding box center [164, 342] width 267 height 16
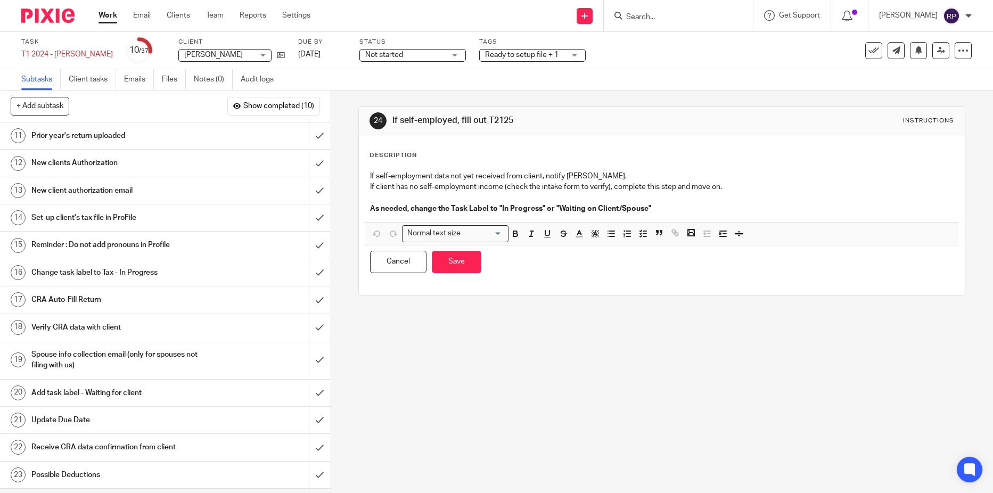
click at [365, 176] on div "If self-employment data not yet received from client, notify Gillian. If client…" at bounding box center [662, 194] width 594 height 56
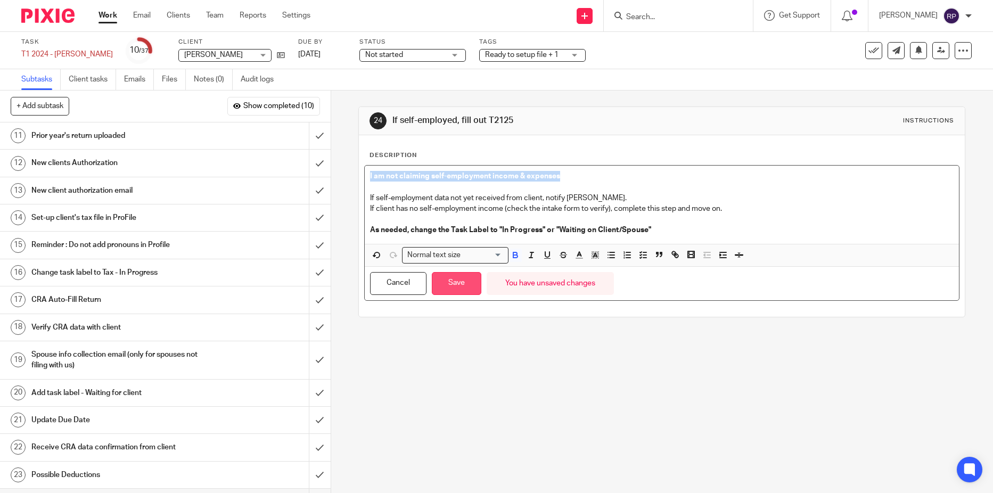
click at [450, 283] on button "Save" at bounding box center [456, 283] width 49 height 23
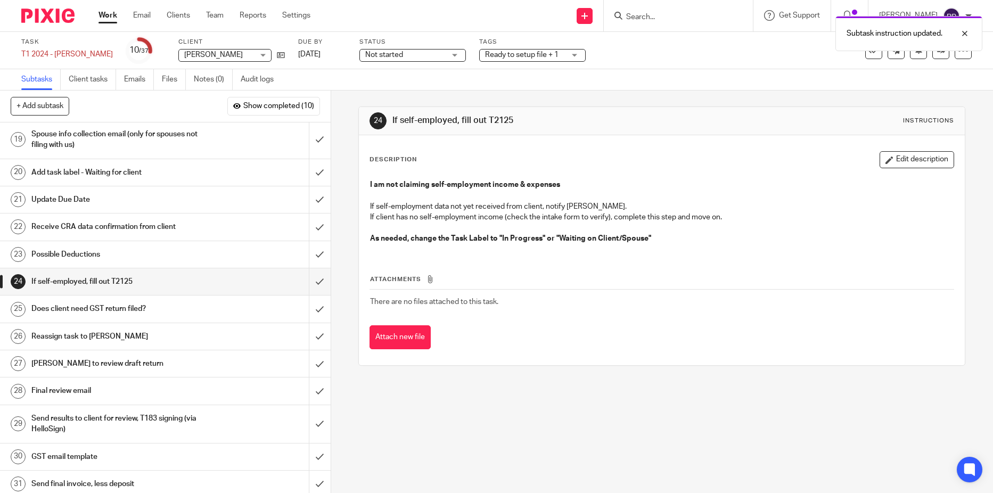
scroll to position [266, 0]
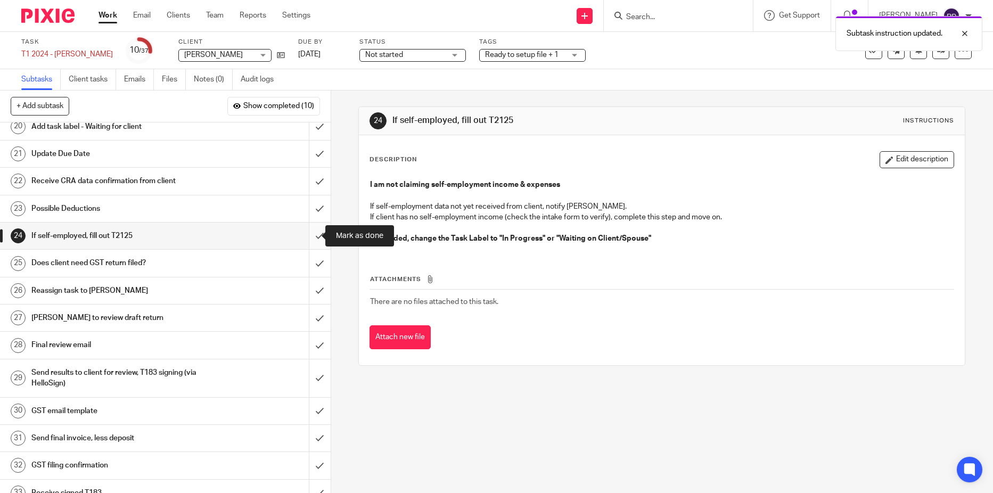
click at [304, 238] on input "submit" at bounding box center [165, 235] width 331 height 27
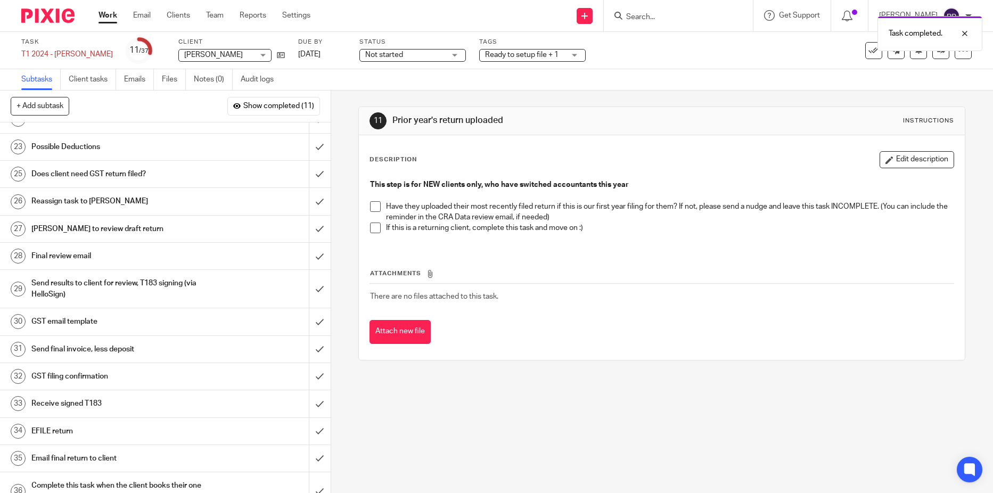
scroll to position [319, 0]
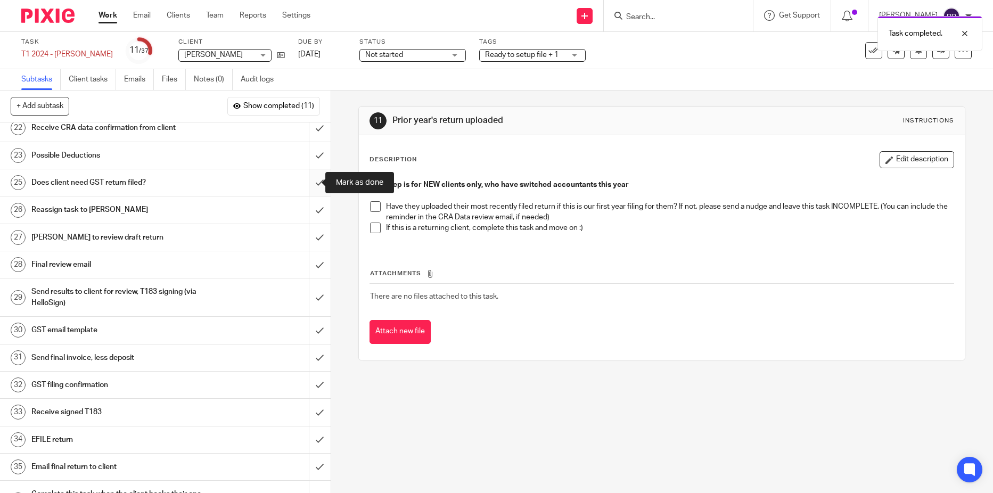
click at [310, 187] on input "submit" at bounding box center [165, 182] width 331 height 27
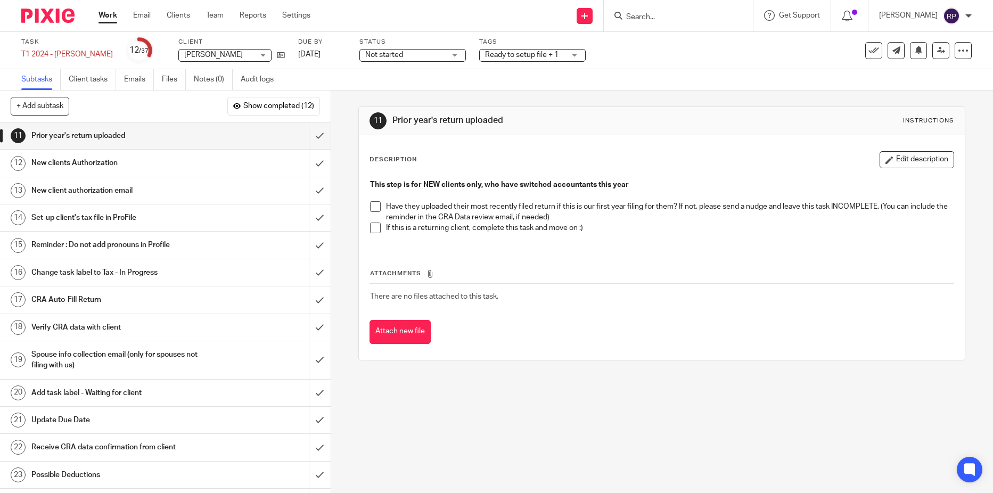
click at [373, 227] on span at bounding box center [375, 227] width 11 height 11
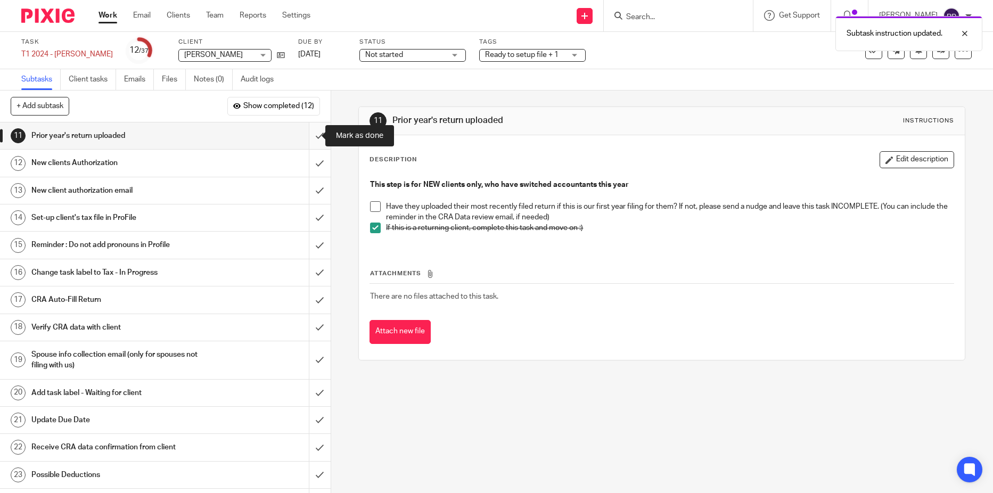
click at [306, 135] on input "submit" at bounding box center [165, 135] width 331 height 27
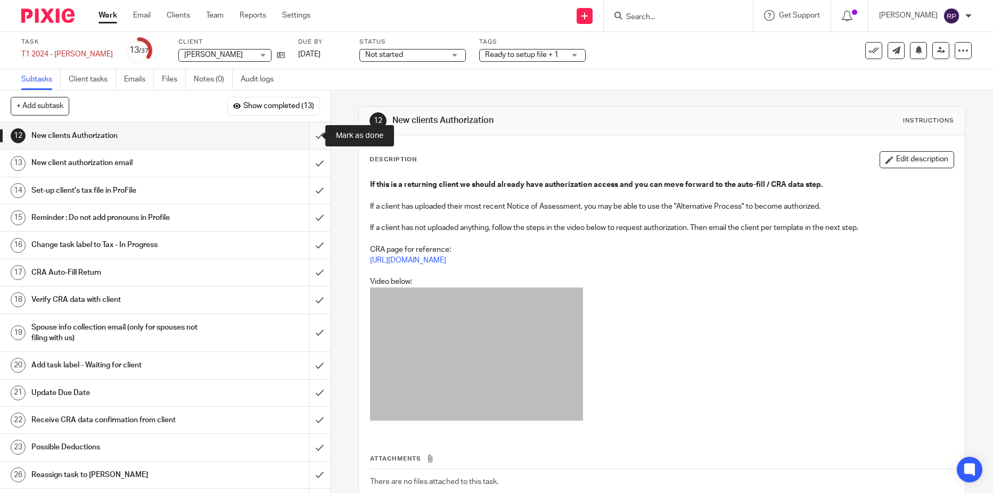
click at [306, 137] on input "submit" at bounding box center [165, 135] width 331 height 27
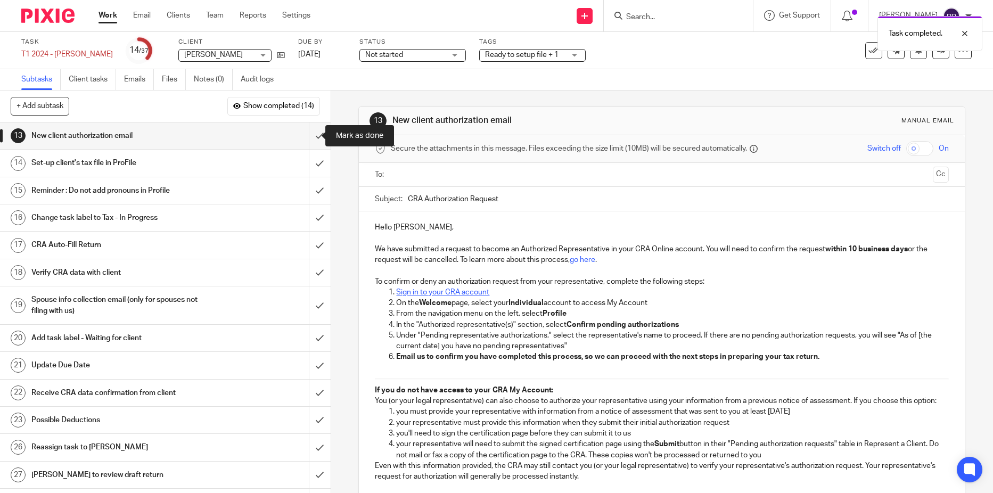
click at [306, 137] on input "submit" at bounding box center [165, 135] width 331 height 27
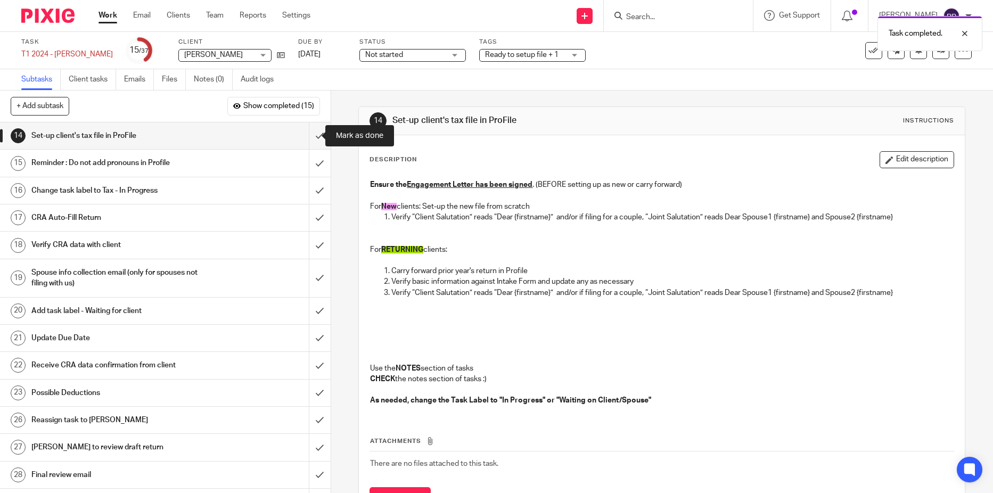
click at [306, 137] on input "submit" at bounding box center [165, 135] width 331 height 27
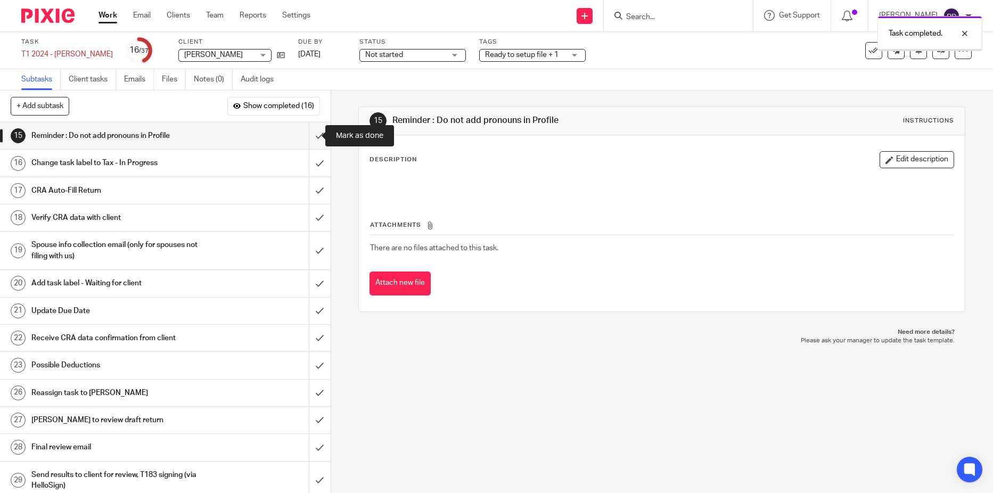
click at [306, 137] on input "submit" at bounding box center [165, 135] width 331 height 27
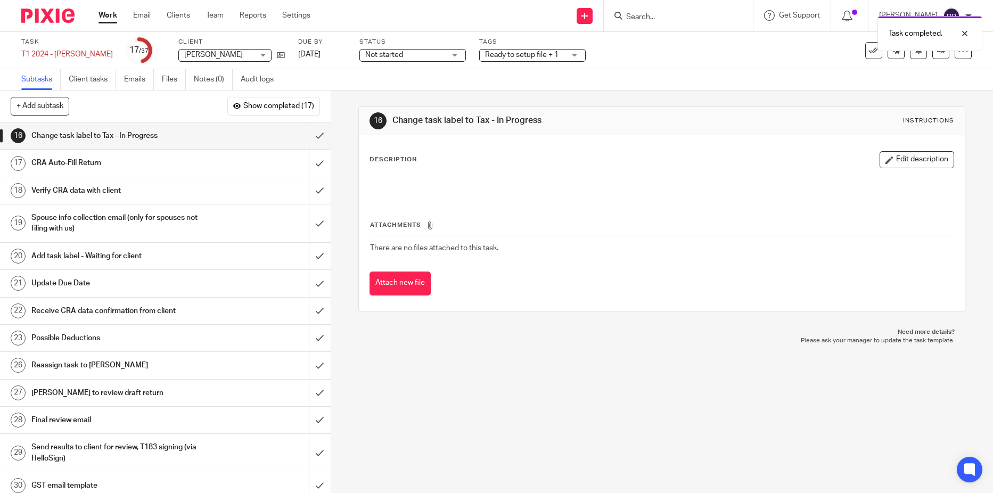
click at [466, 57] on div "Not started Not started" at bounding box center [412, 55] width 106 height 13
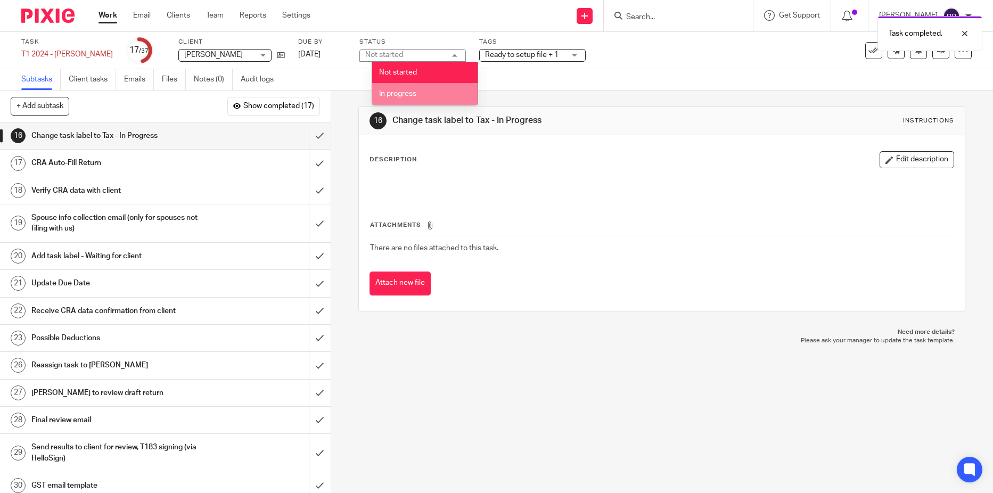
click at [417, 93] on li "In progress" at bounding box center [424, 94] width 105 height 22
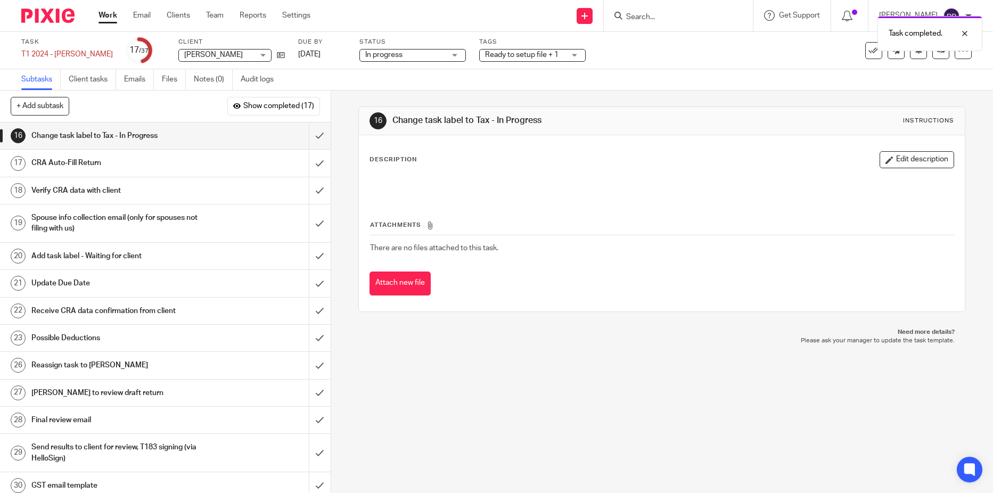
click at [556, 54] on span "Ready to setup file + 1" at bounding box center [521, 54] width 73 height 7
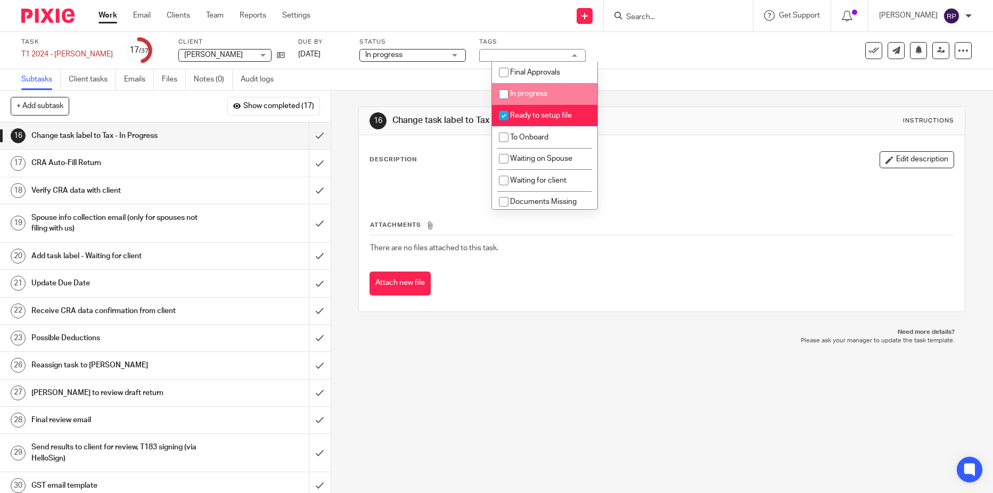
click at [527, 97] on li "In progress" at bounding box center [544, 94] width 105 height 22
checkbox input "true"
click at [530, 116] on span "Ready to setup file" at bounding box center [541, 115] width 62 height 7
checkbox input "false"
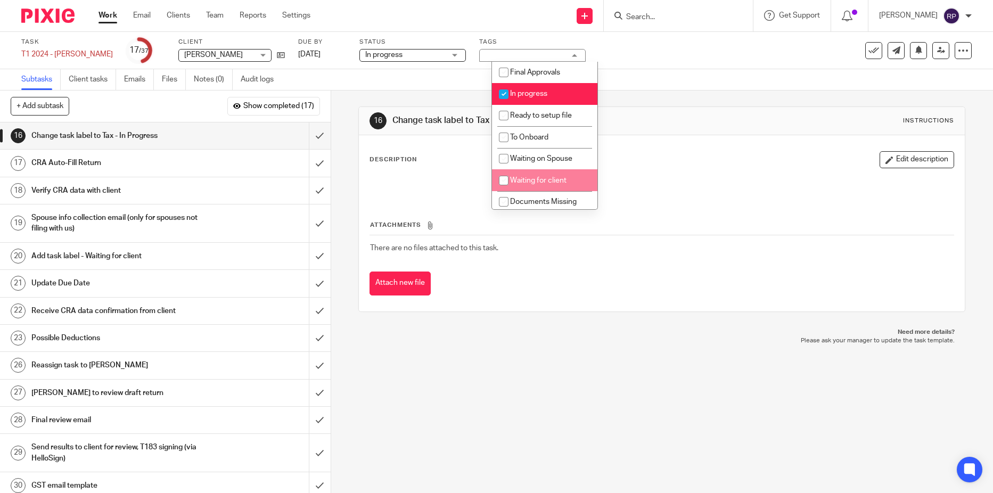
click at [537, 177] on span "Waiting for client" at bounding box center [538, 180] width 56 height 7
checkbox input "true"
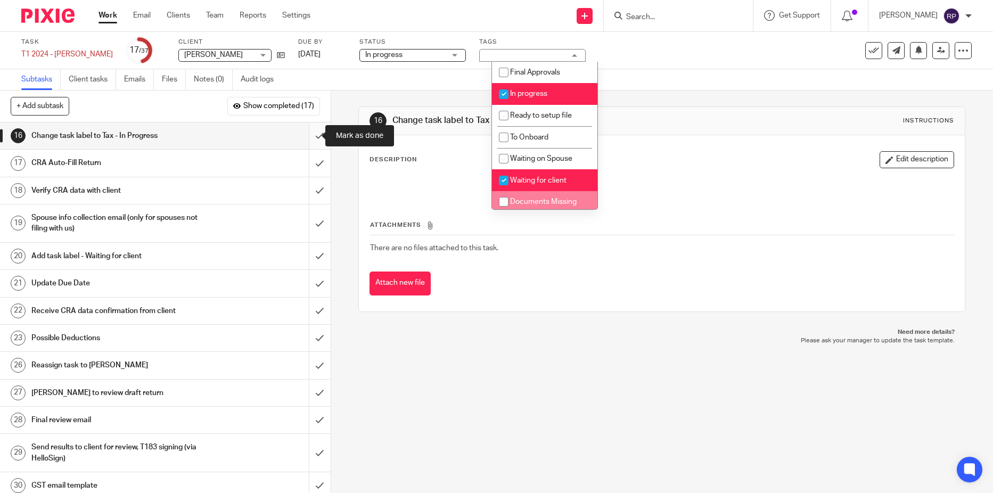
click at [309, 134] on input "submit" at bounding box center [165, 135] width 331 height 27
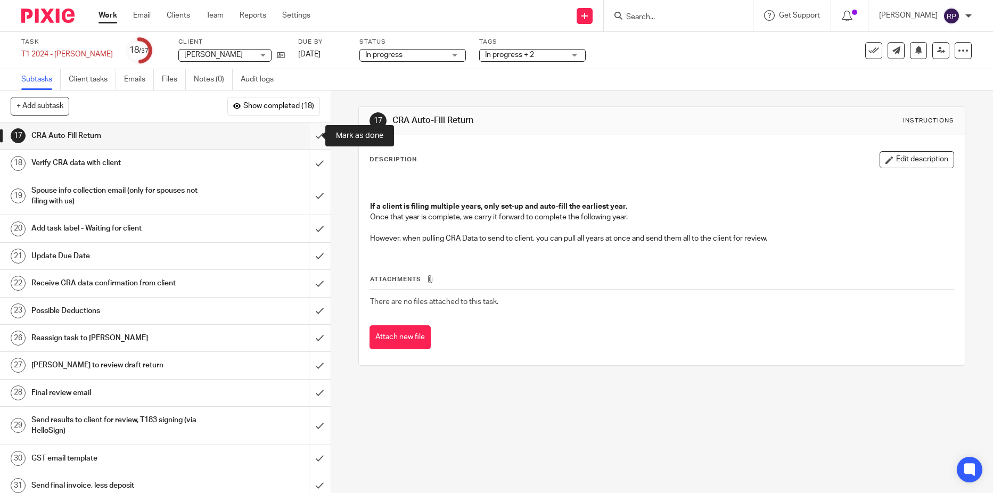
click at [306, 137] on input "submit" at bounding box center [165, 135] width 331 height 27
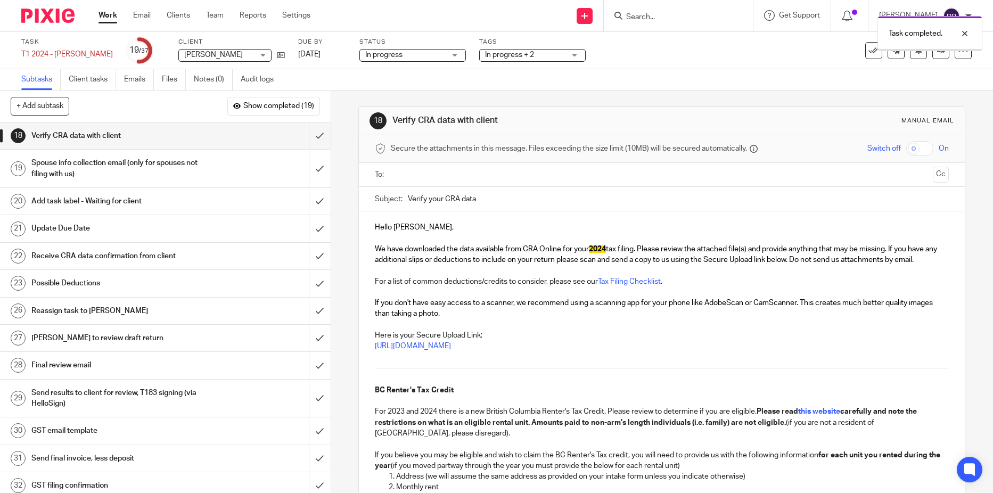
click at [424, 172] on input "text" at bounding box center [660, 175] width 533 height 12
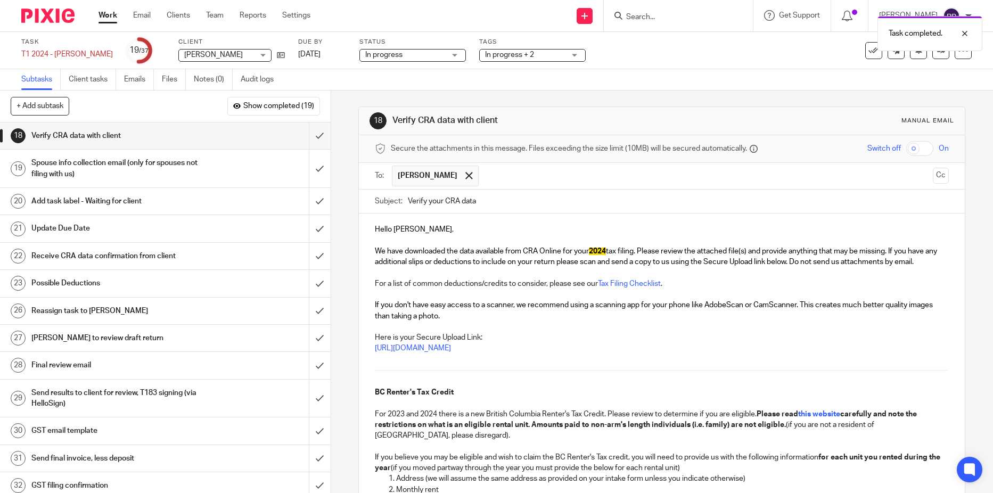
click at [415, 229] on p "Hello Hayley ," at bounding box center [662, 229] width 574 height 11
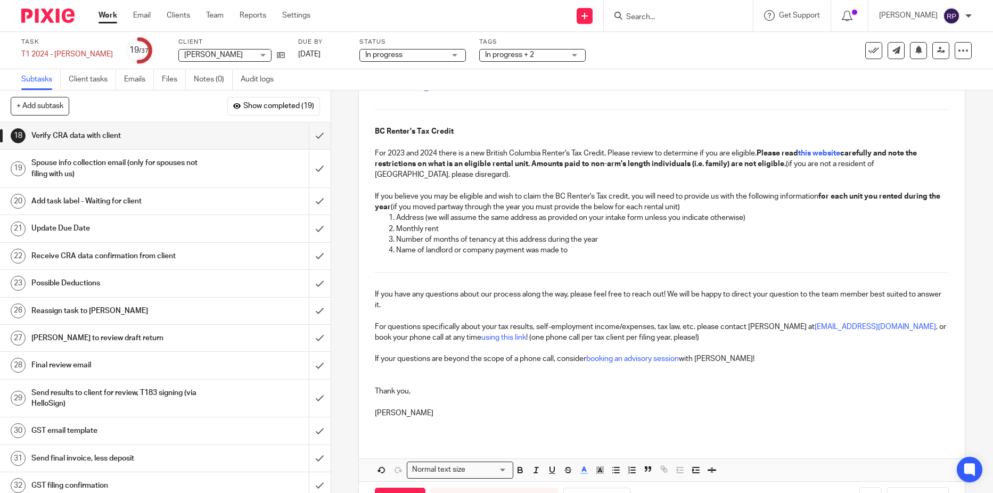
scroll to position [300, 0]
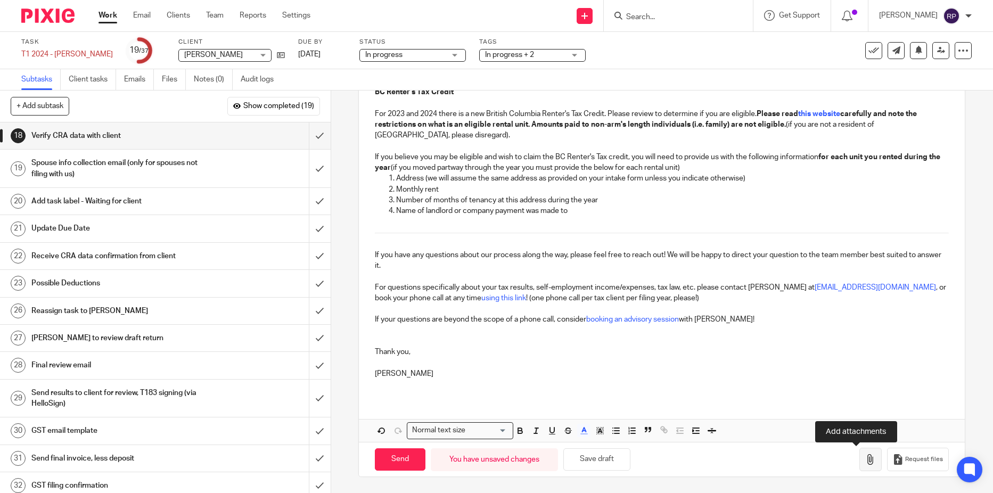
click at [859, 465] on button "button" at bounding box center [870, 460] width 22 height 24
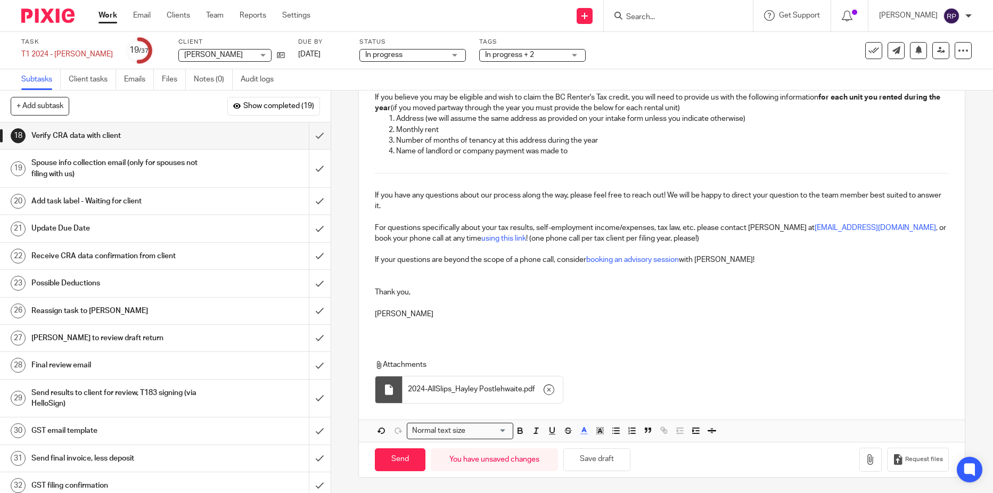
scroll to position [360, 0]
click at [600, 462] on button "Save draft" at bounding box center [596, 459] width 67 height 23
click at [397, 461] on input "Send" at bounding box center [400, 459] width 51 height 23
type input "Sent"
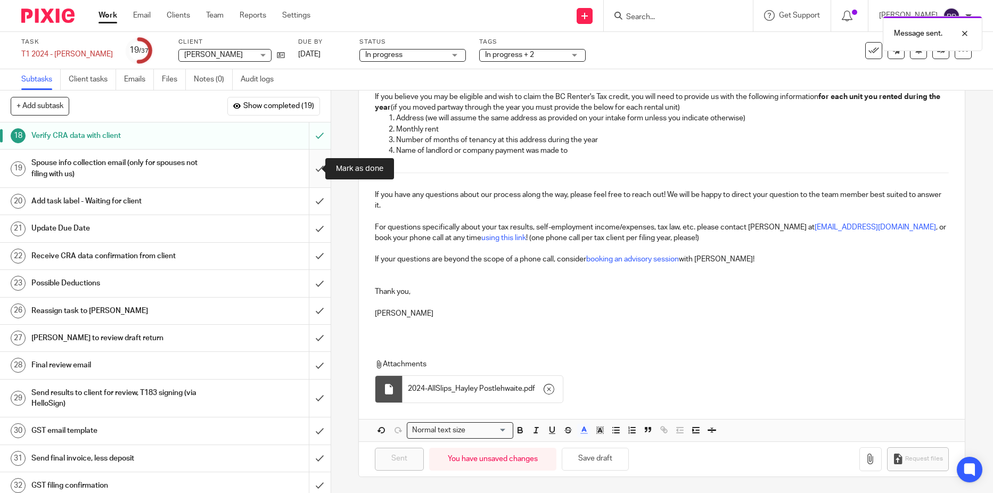
click at [306, 175] on input "submit" at bounding box center [165, 169] width 331 height 38
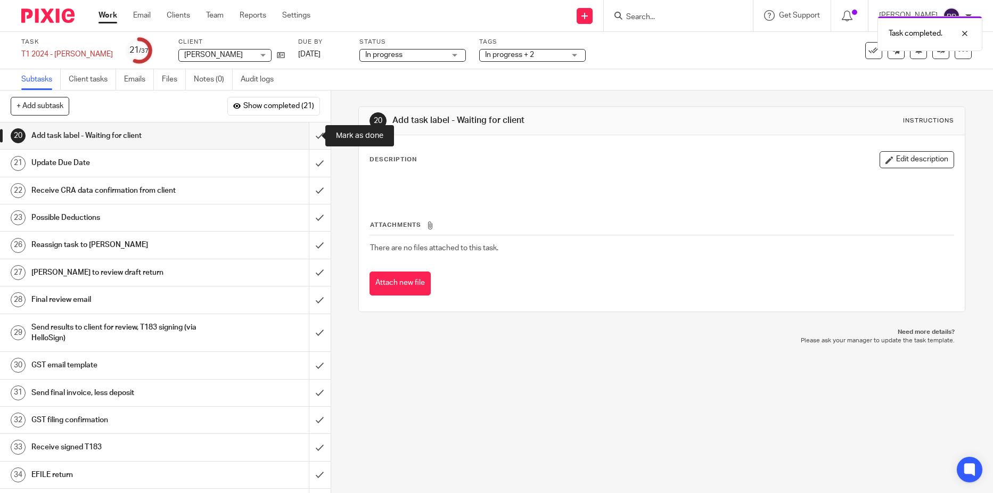
click at [310, 141] on input "submit" at bounding box center [165, 135] width 331 height 27
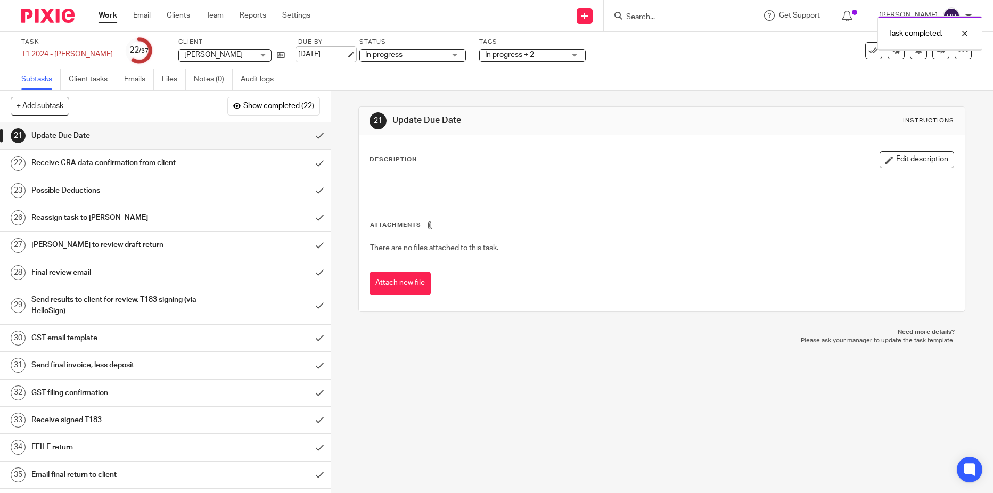
click at [325, 55] on link "Sep 17, 2025" at bounding box center [322, 54] width 48 height 11
click at [304, 139] on input "submit" at bounding box center [165, 135] width 331 height 27
